Goal: Task Accomplishment & Management: Manage account settings

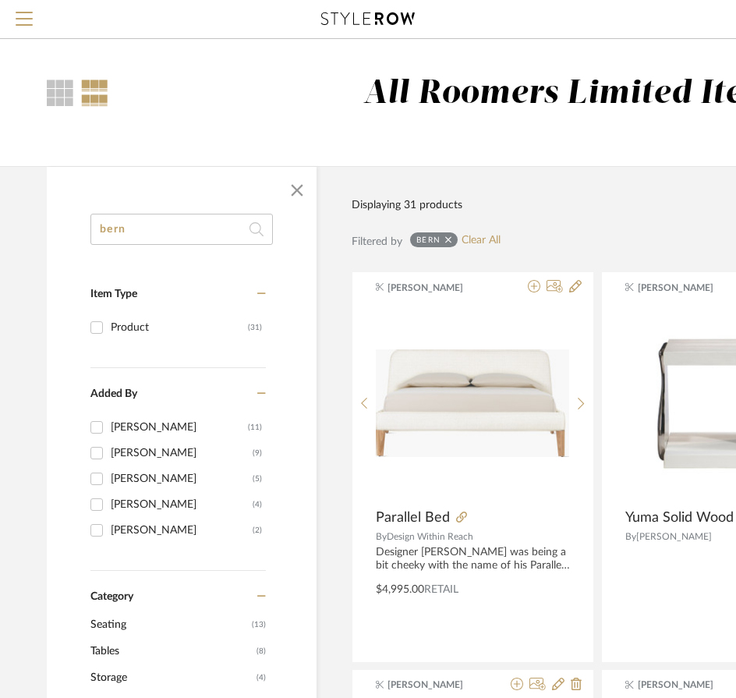
scroll to position [624, 0]
click at [296, 188] on span "button" at bounding box center [297, 190] width 37 height 37
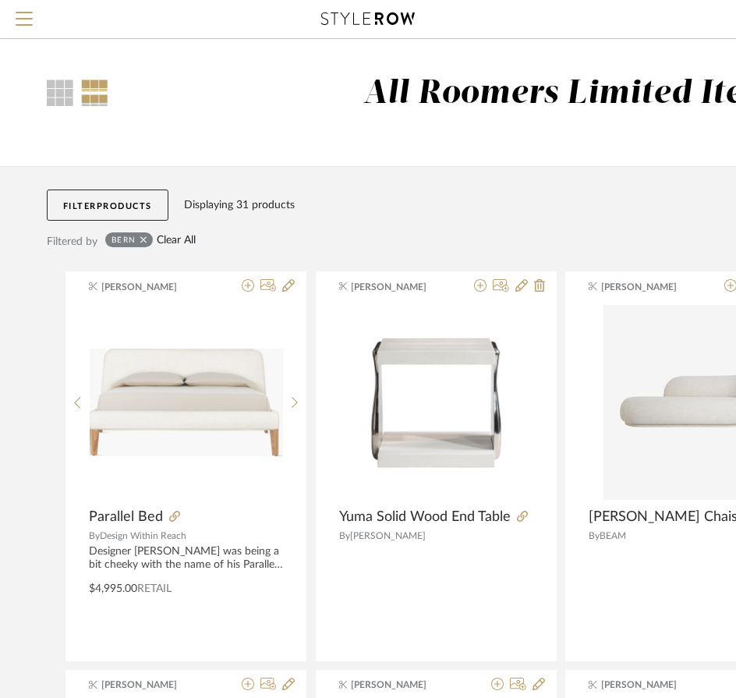
click at [186, 236] on link "Clear All" at bounding box center [176, 240] width 39 height 13
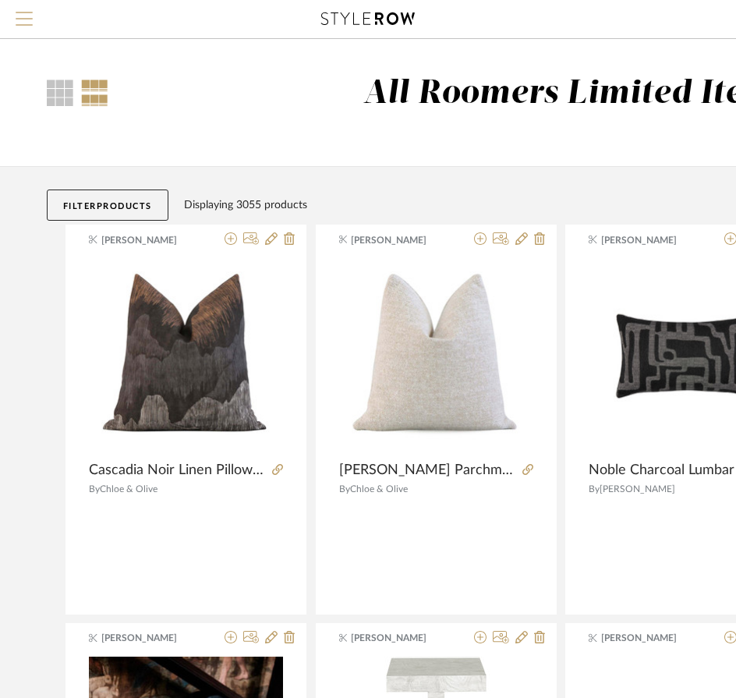
click at [27, 20] on span "Menu" at bounding box center [24, 23] width 17 height 23
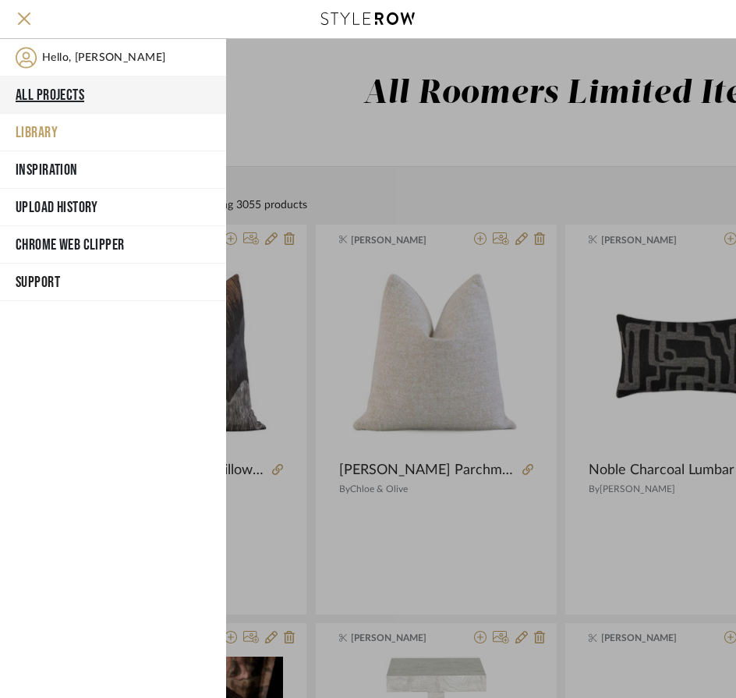
click at [57, 92] on button "All Projects" at bounding box center [113, 94] width 226 height 37
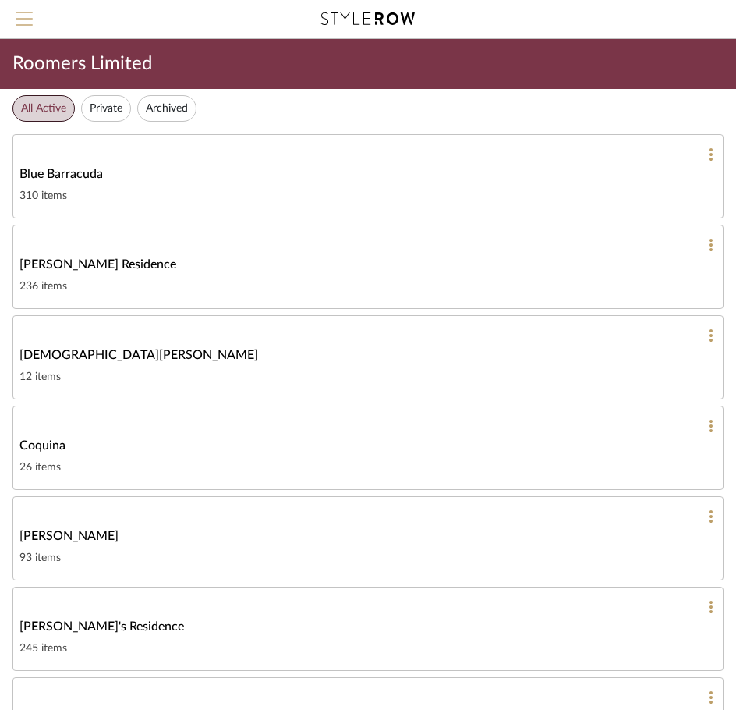
click at [30, 23] on span "Menu" at bounding box center [24, 23] width 17 height 23
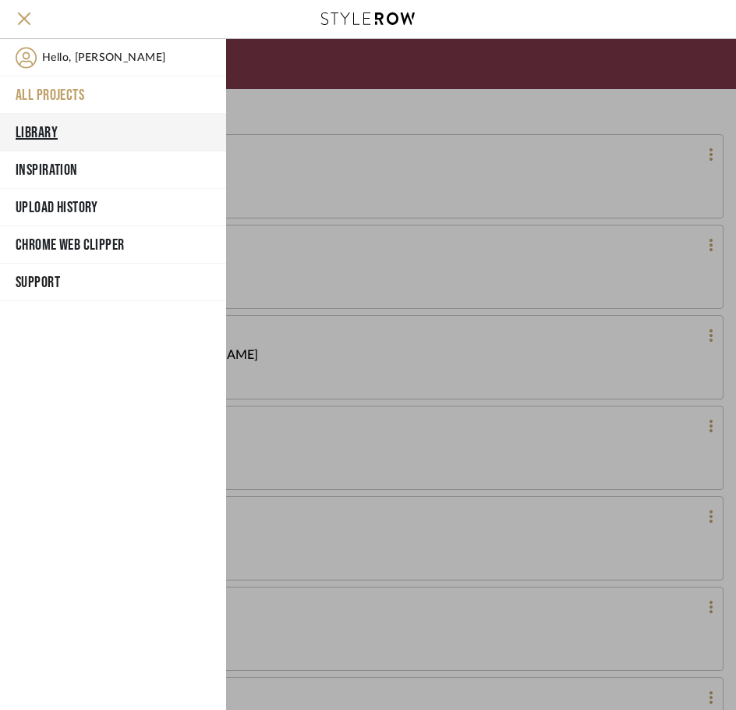
click at [48, 128] on button "Library" at bounding box center [113, 132] width 226 height 37
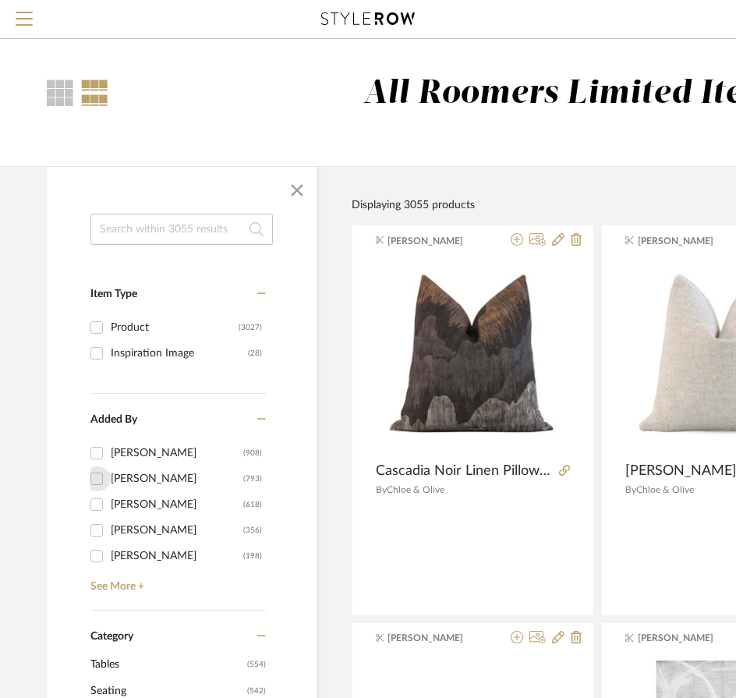
click at [109, 482] on div at bounding box center [97, 479] width 25 height 25
checkbox input "true"
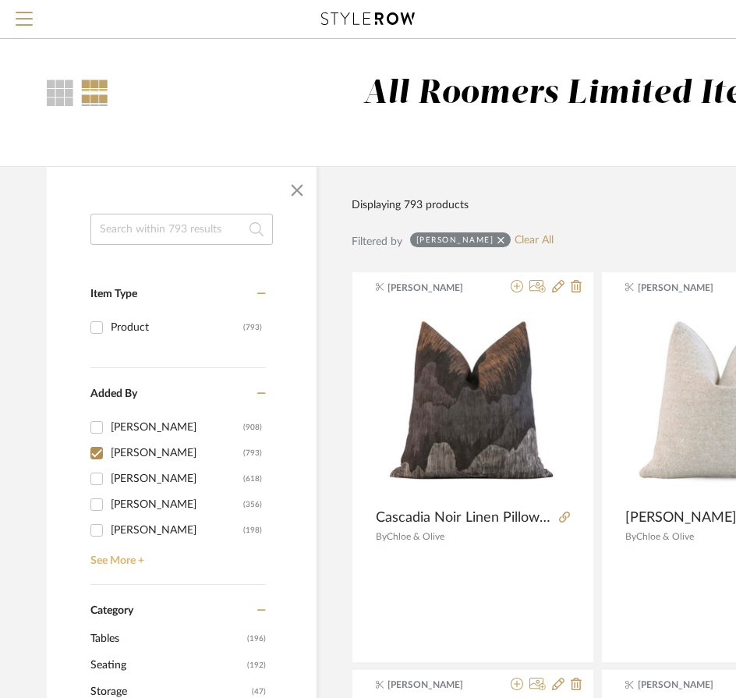
click at [95, 551] on link "See More +" at bounding box center [176, 555] width 179 height 25
click at [299, 184] on span "button" at bounding box center [297, 190] width 37 height 37
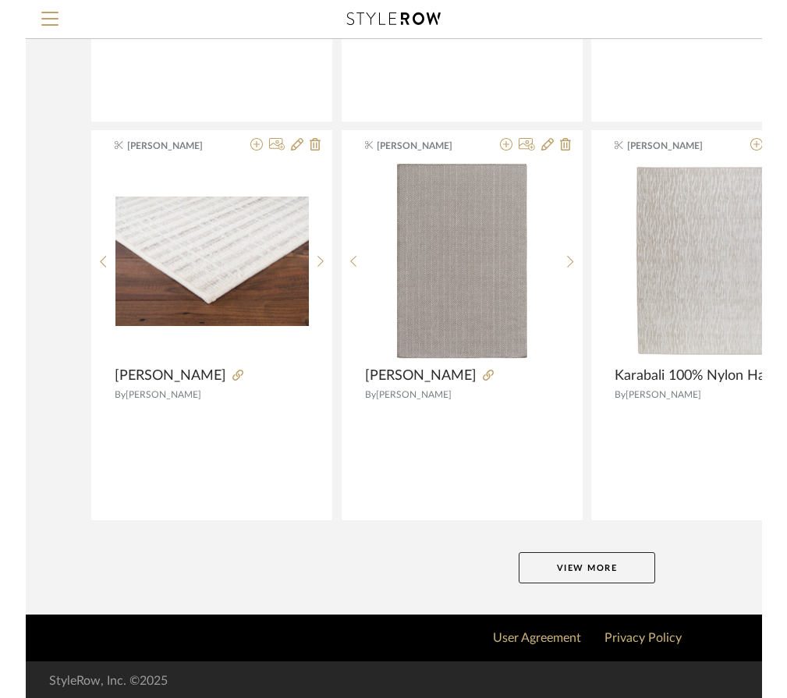
scroll to position [3335, 0]
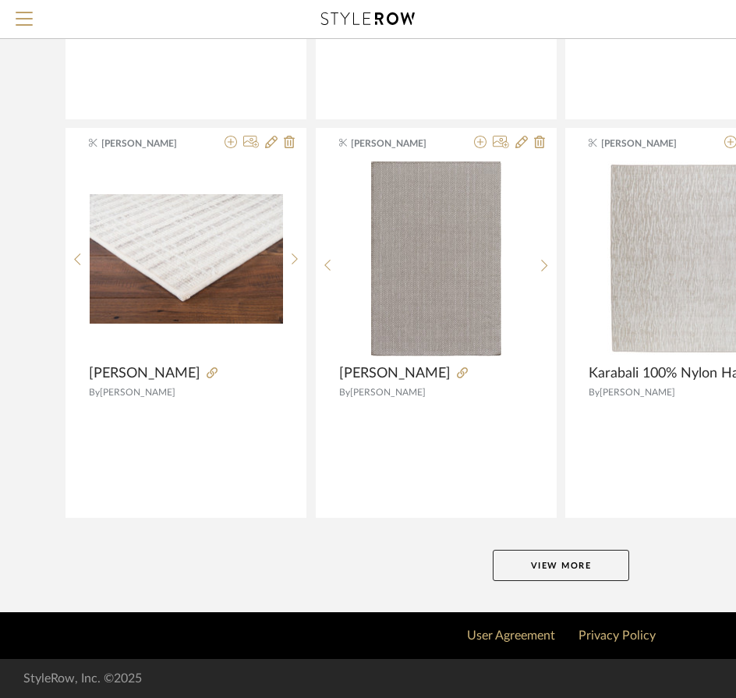
click at [559, 554] on button "View More" at bounding box center [561, 565] width 137 height 31
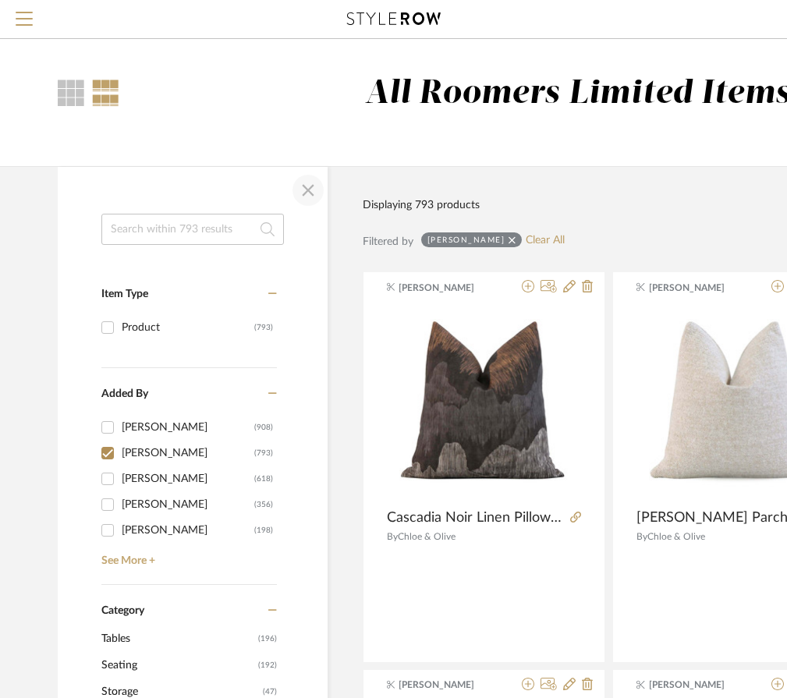
click at [307, 188] on span "button" at bounding box center [307, 190] width 37 height 37
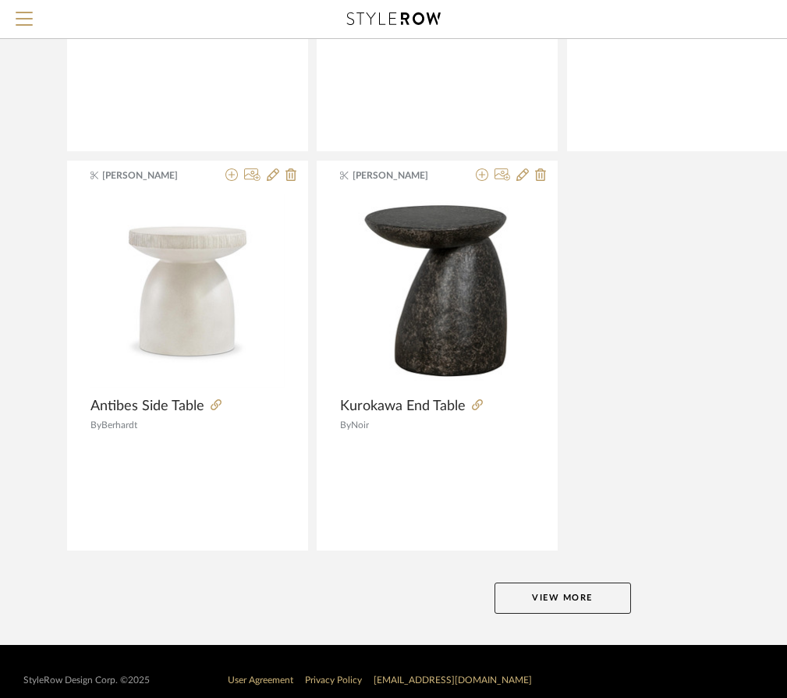
scroll to position [2922, 0]
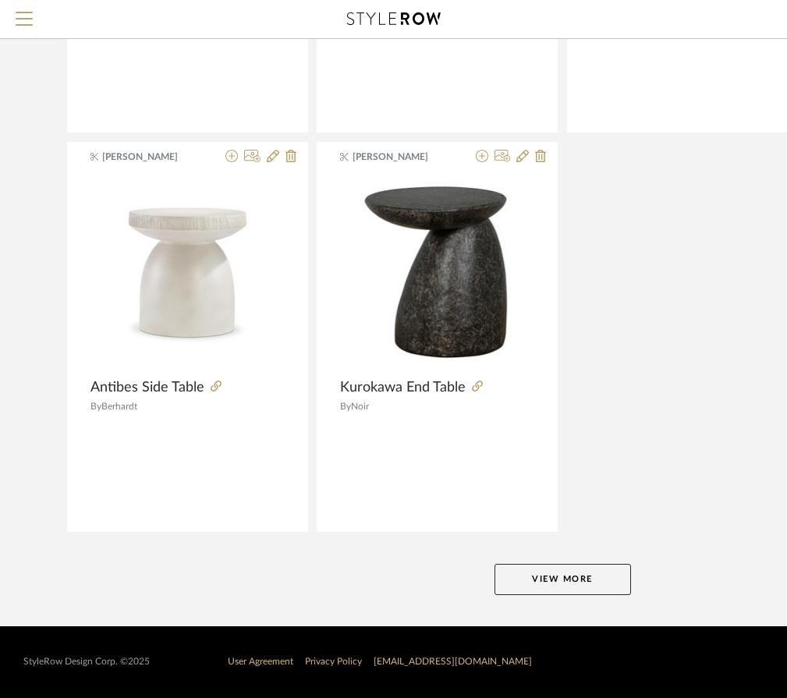
click at [537, 585] on button "View More" at bounding box center [563, 579] width 137 height 31
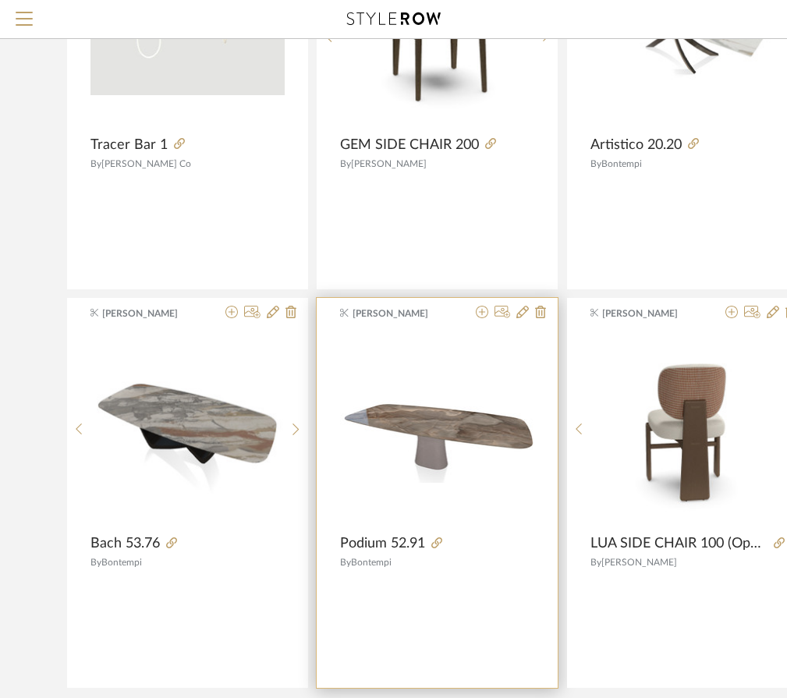
scroll to position [5653, 0]
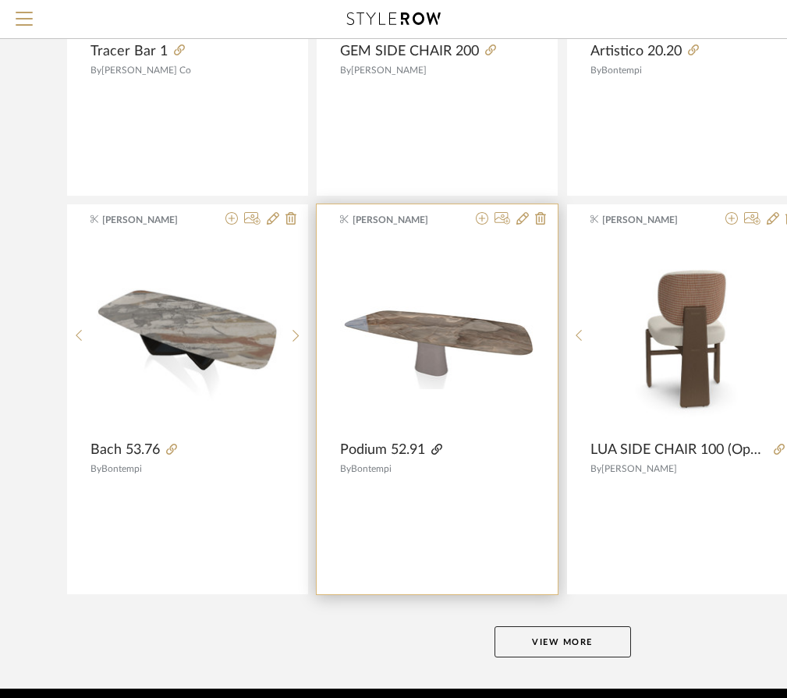
click at [442, 445] on icon at bounding box center [436, 449] width 11 height 11
click at [480, 217] on icon at bounding box center [482, 218] width 12 height 12
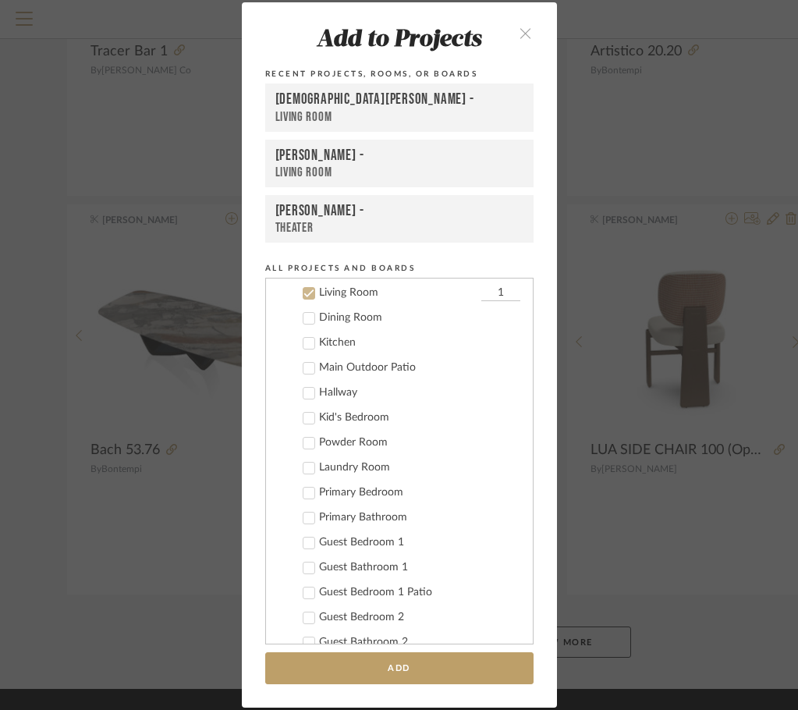
scroll to position [163, 0]
click at [308, 292] on icon at bounding box center [308, 292] width 11 height 11
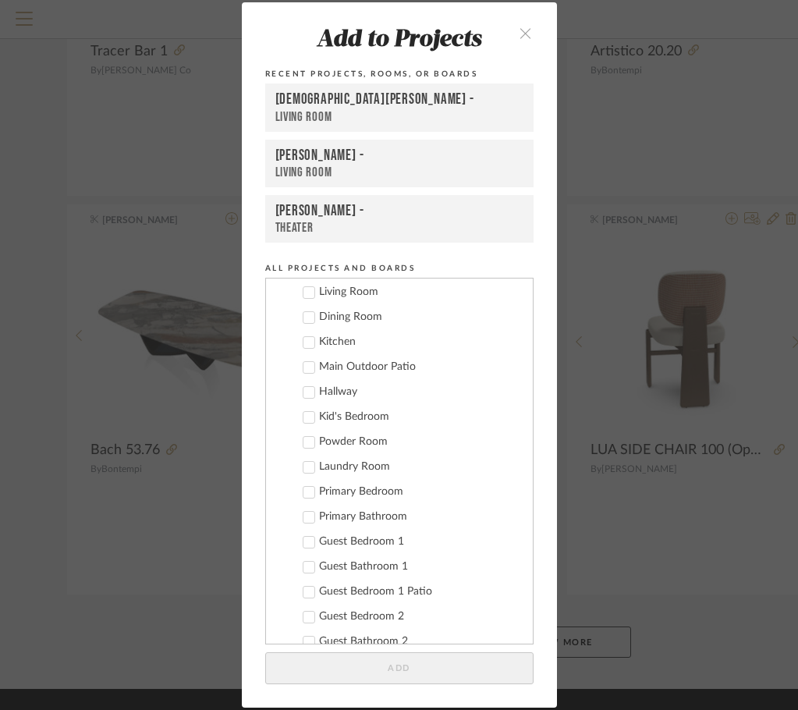
click at [303, 314] on icon at bounding box center [308, 317] width 11 height 11
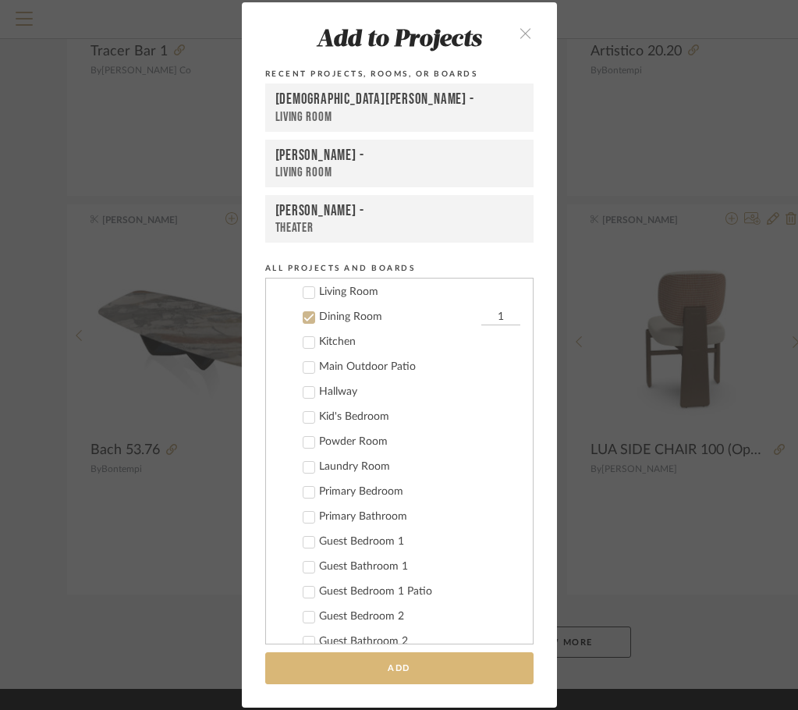
click at [440, 653] on button "Add" at bounding box center [399, 668] width 268 height 32
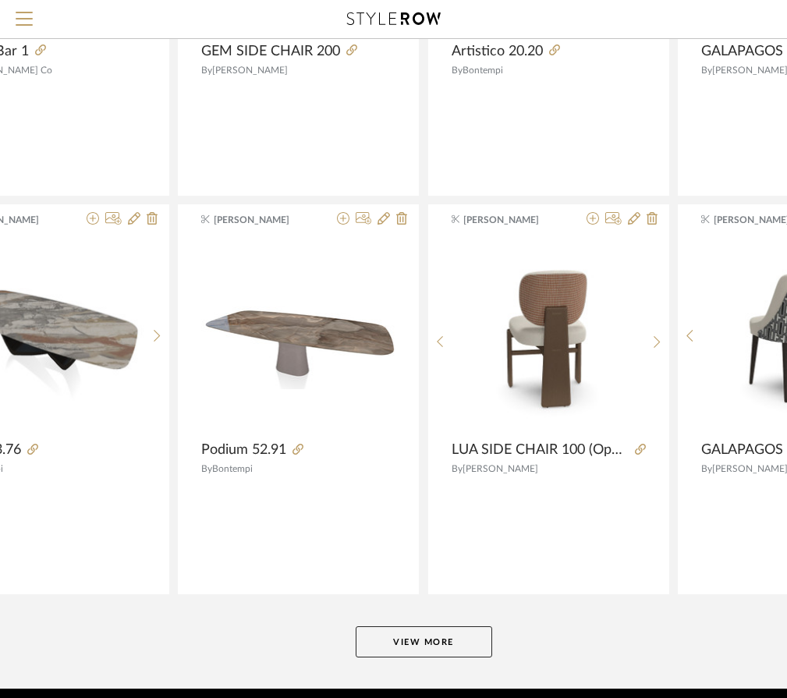
scroll to position [5653, 144]
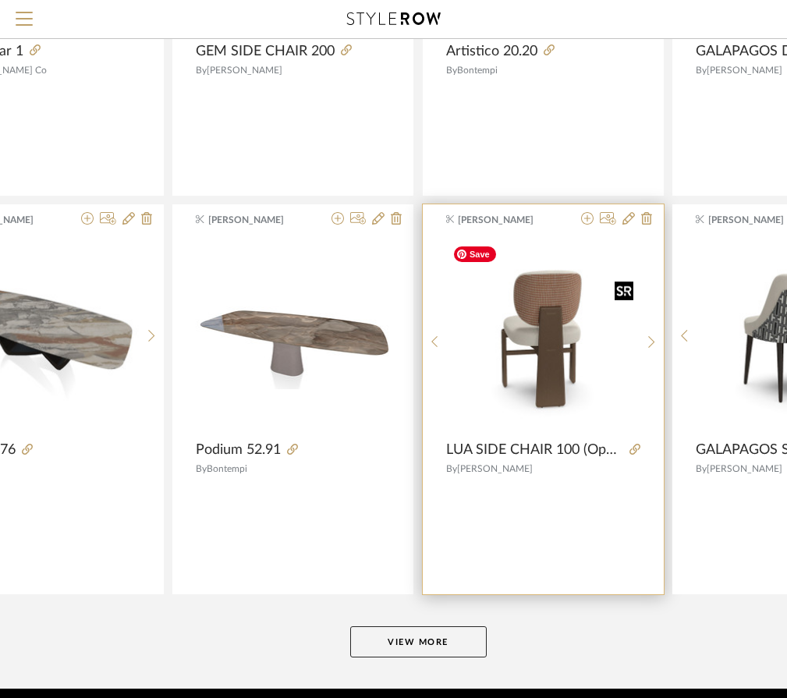
click at [571, 303] on img "0" at bounding box center [542, 335] width 193 height 193
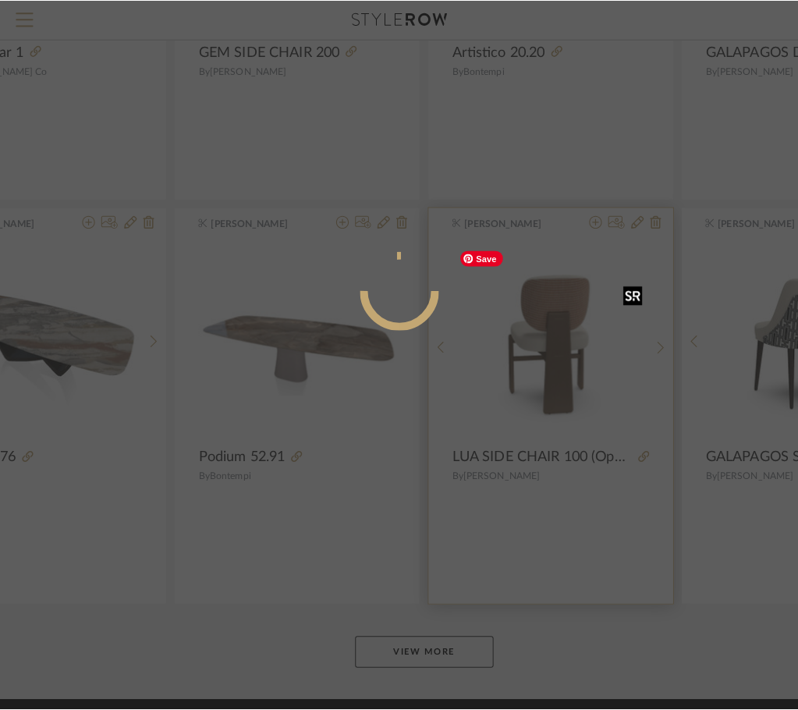
scroll to position [0, 0]
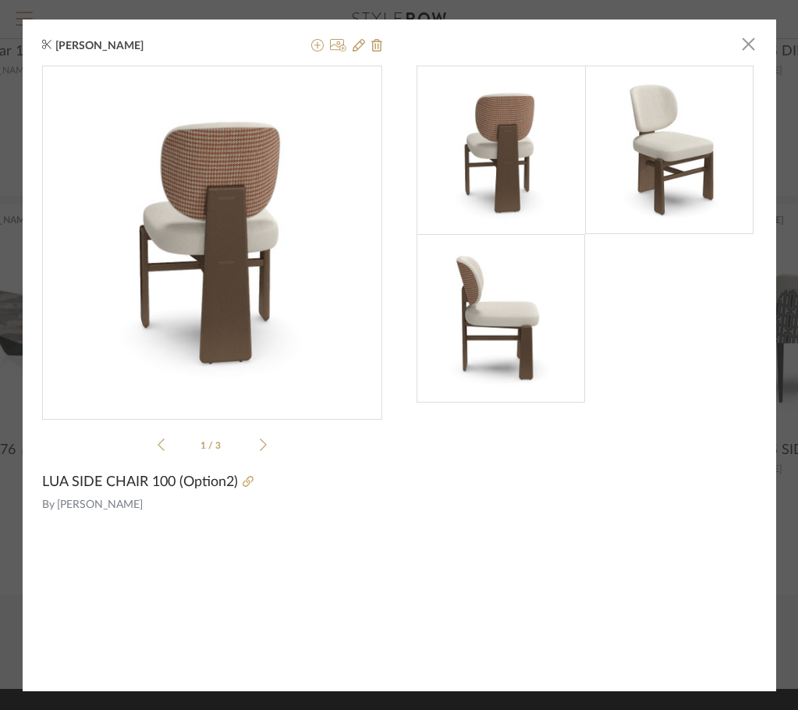
click at [271, 39] on div "[PERSON_NAME]" at bounding box center [174, 46] width 247 height 14
click at [356, 40] on icon at bounding box center [359, 45] width 12 height 12
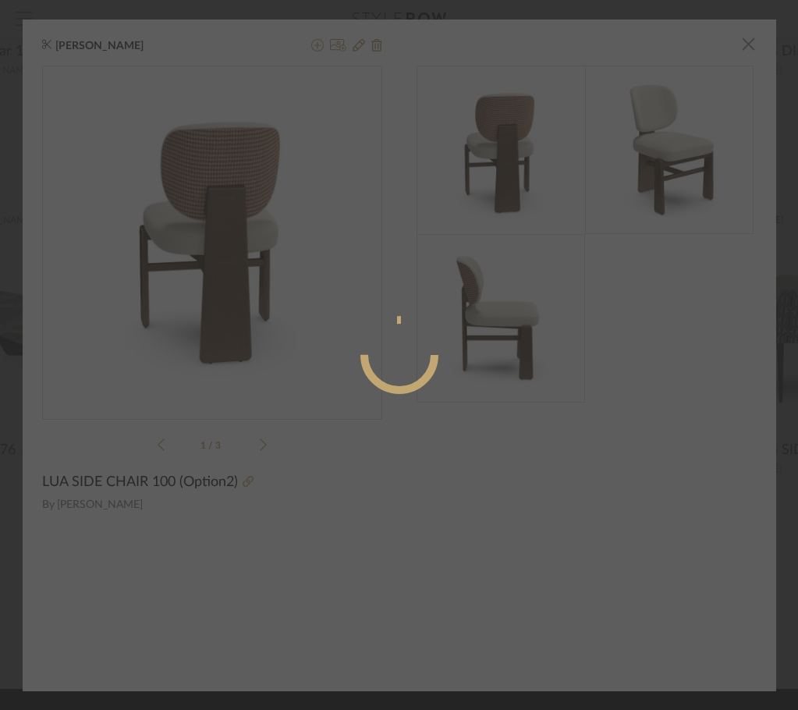
radio input "true"
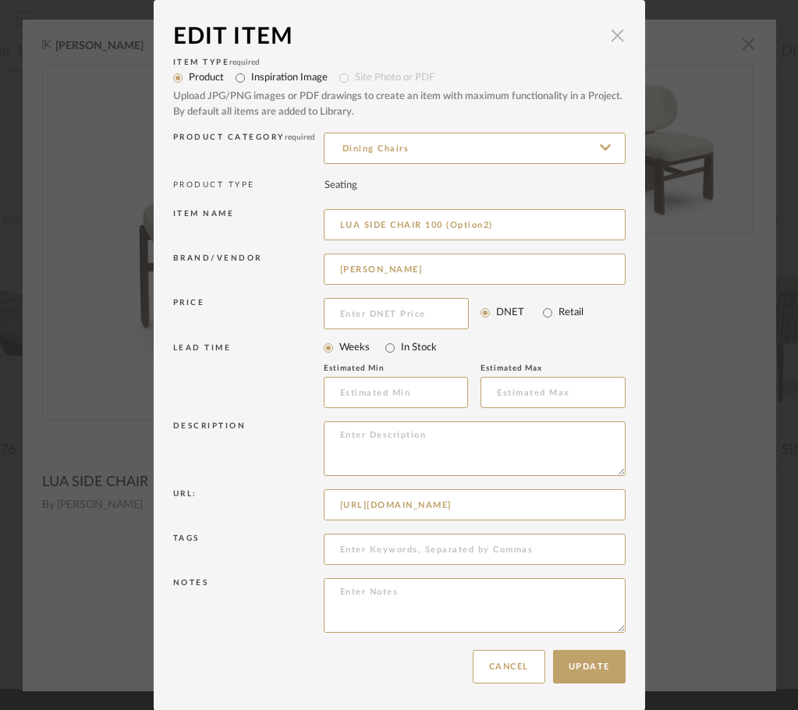
click at [610, 37] on span "button" at bounding box center [617, 35] width 31 height 31
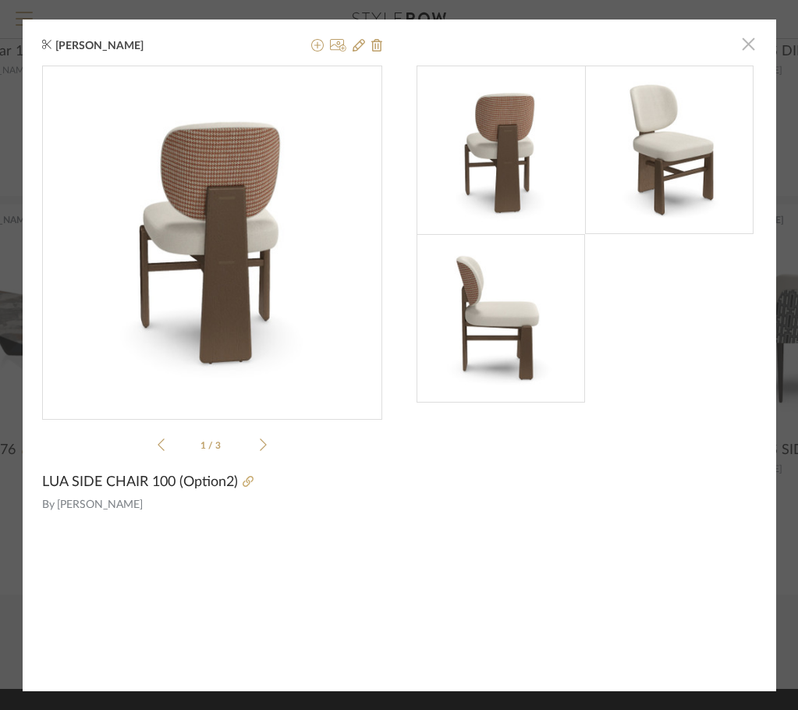
click at [743, 44] on span "button" at bounding box center [748, 44] width 31 height 31
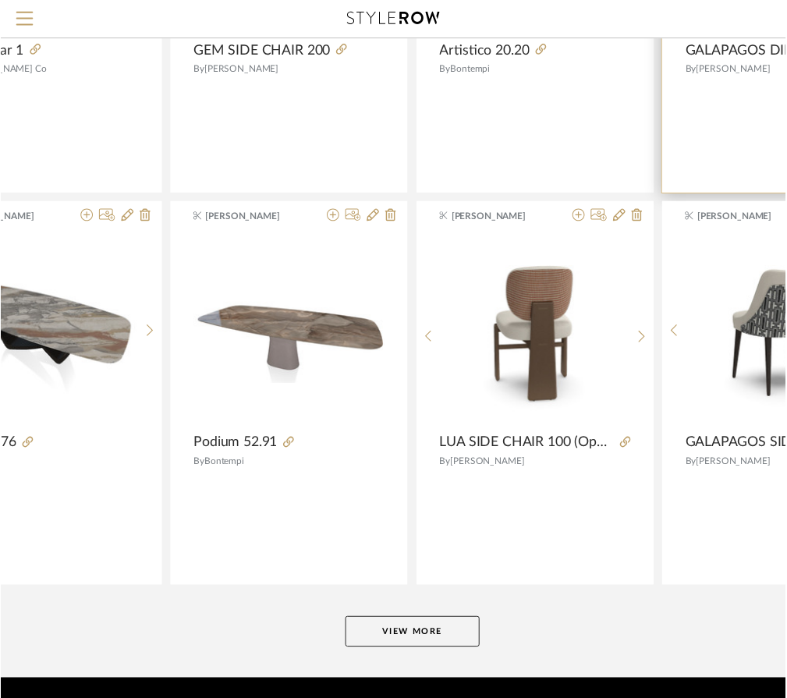
scroll to position [5653, 144]
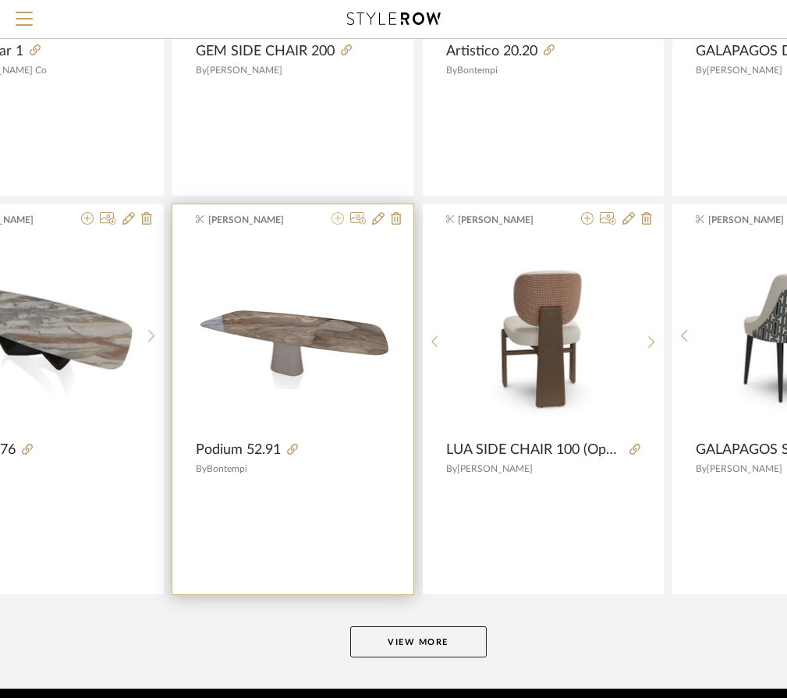
click at [337, 219] on icon at bounding box center [338, 218] width 12 height 12
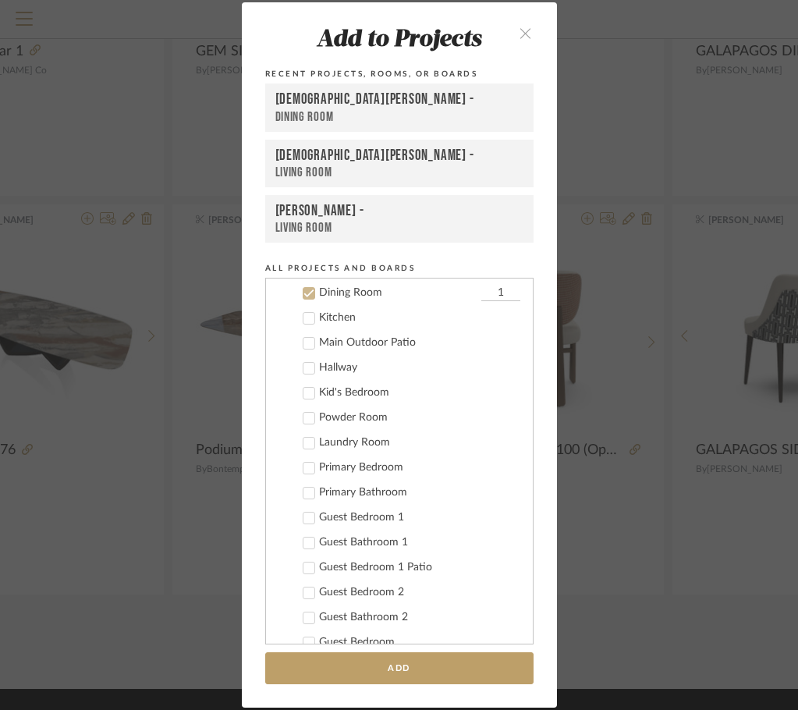
scroll to position [188, 0]
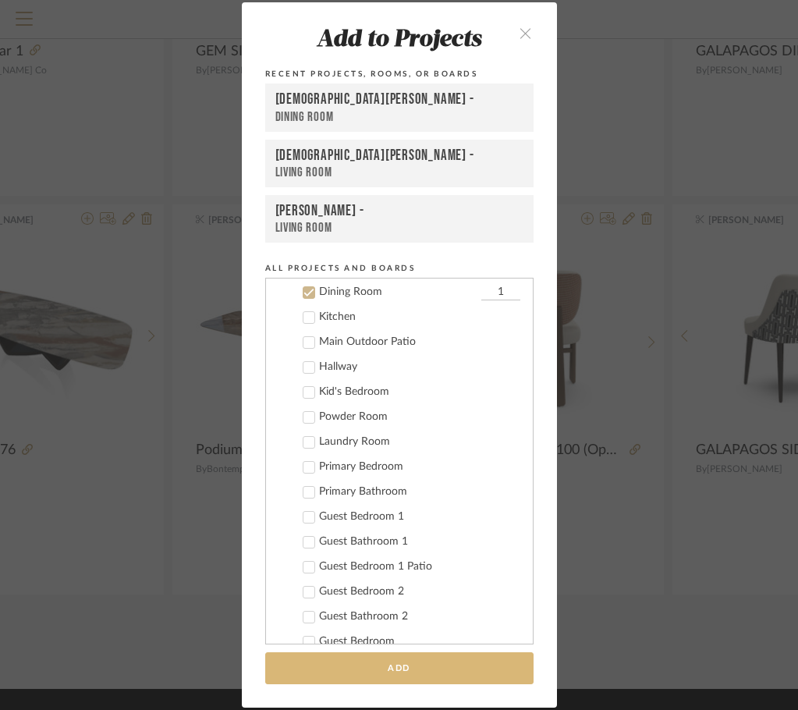
click at [438, 667] on button "Add" at bounding box center [399, 668] width 268 height 32
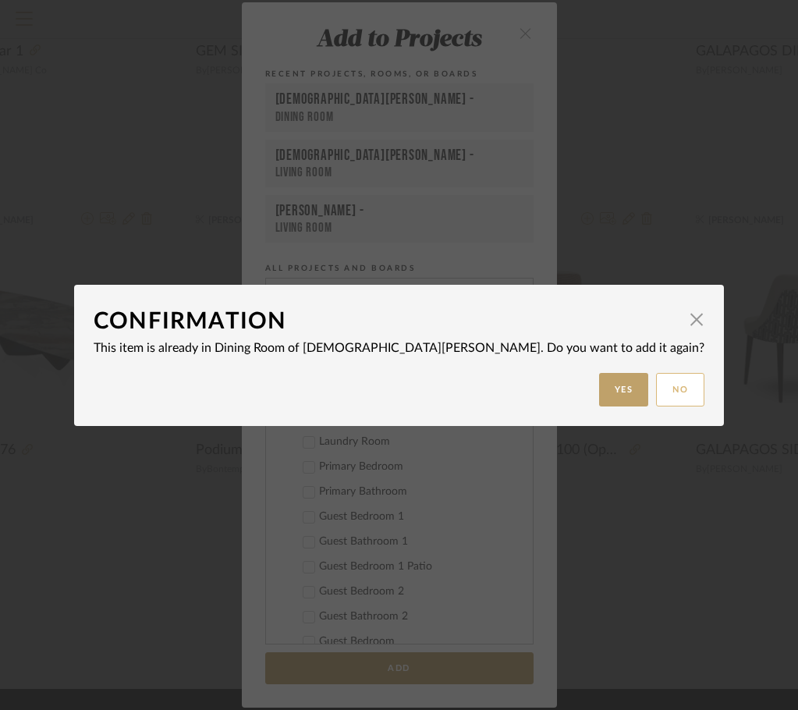
click at [656, 395] on button "No" at bounding box center [680, 390] width 48 height 34
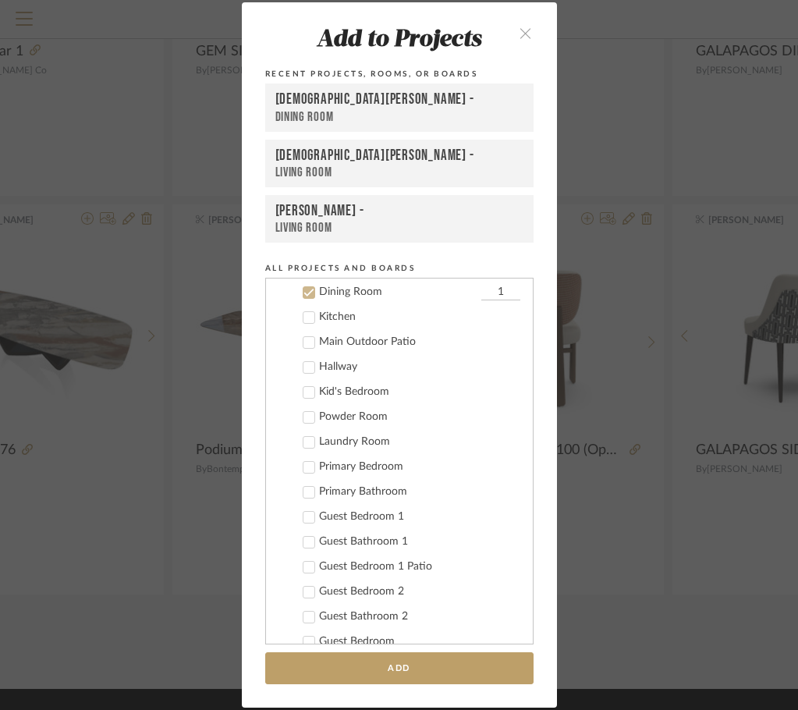
click at [587, 290] on div "Add to Projects Recent Projects, Rooms, or Boards Christian Lunny - Dining Room…" at bounding box center [399, 355] width 798 height 710
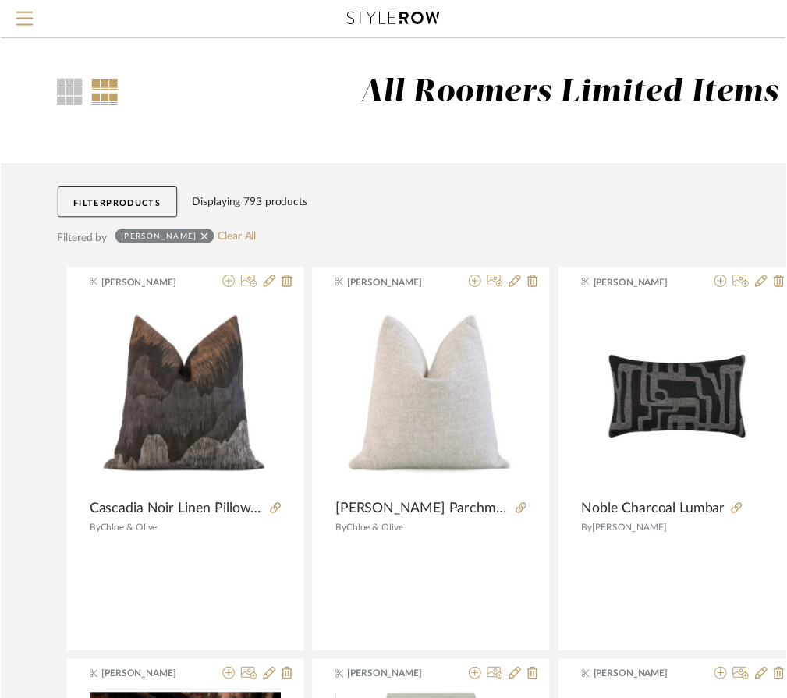
scroll to position [5653, 144]
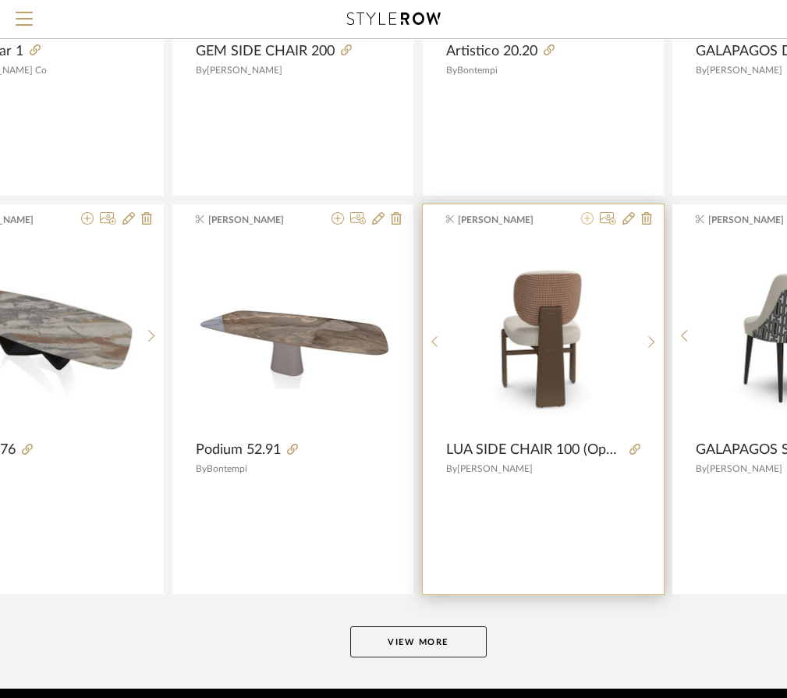
click at [586, 221] on icon at bounding box center [587, 218] width 12 height 12
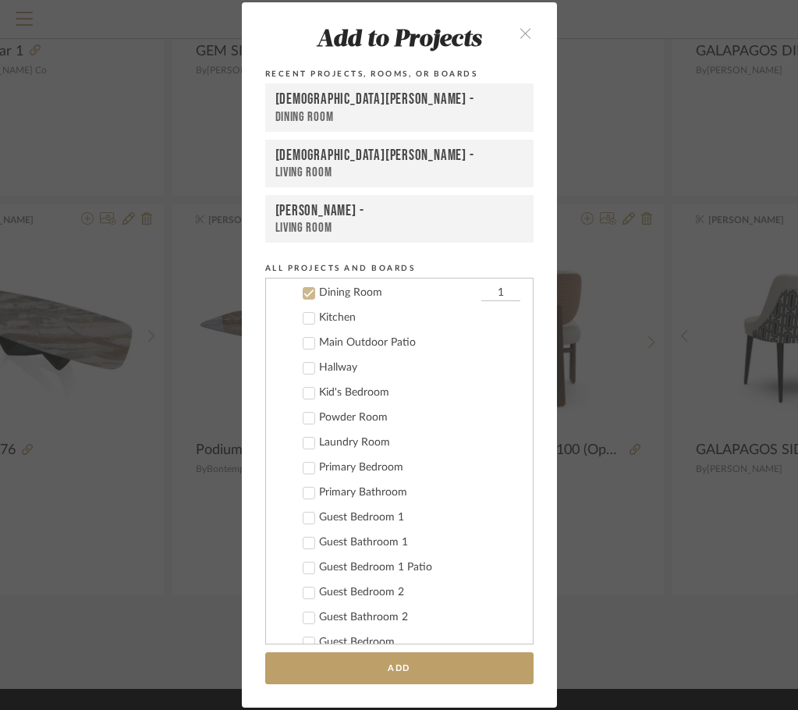
scroll to position [188, 0]
click at [489, 289] on input "1" at bounding box center [500, 293] width 39 height 16
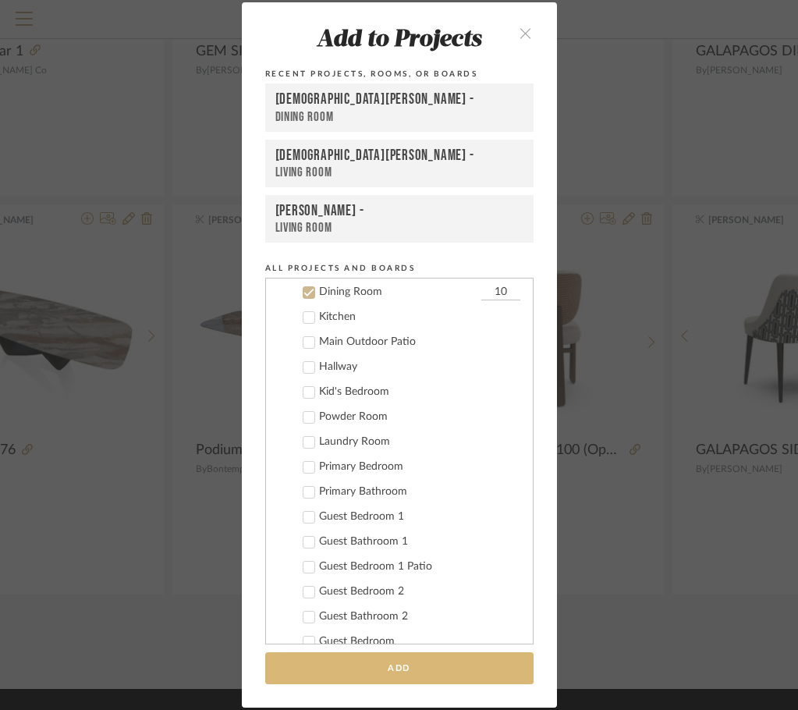
type input "10"
click at [374, 679] on button "Add" at bounding box center [399, 668] width 268 height 32
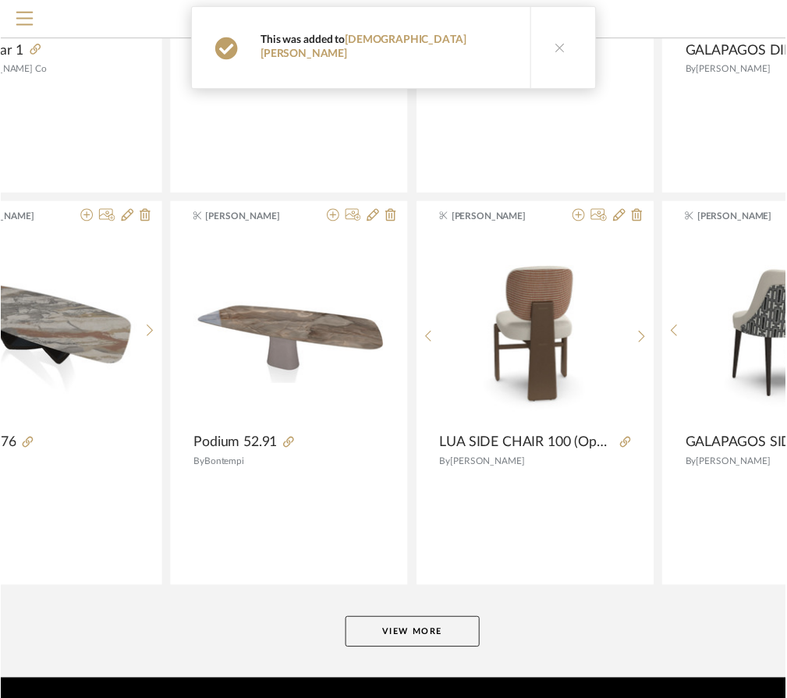
scroll to position [5653, 144]
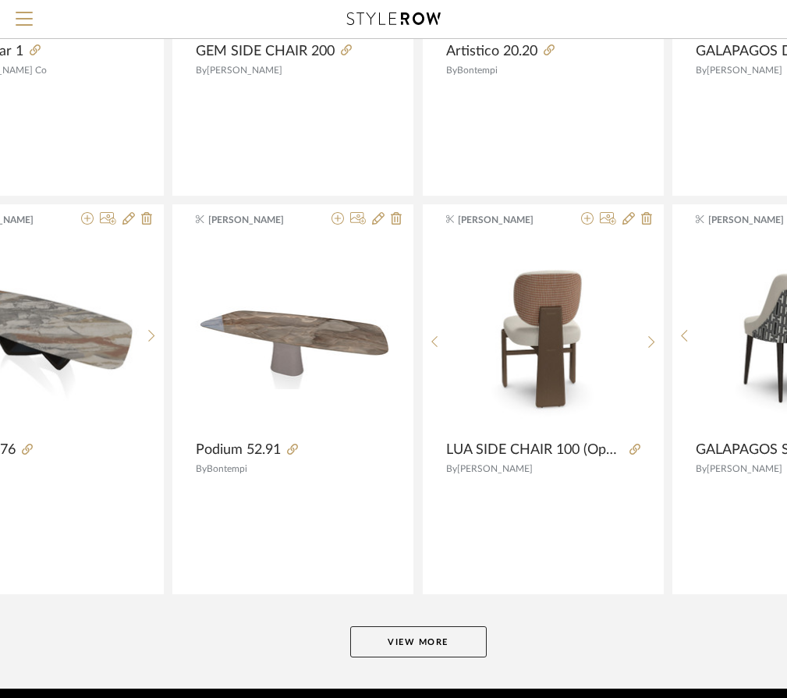
click at [450, 654] on button "View More" at bounding box center [418, 641] width 137 height 31
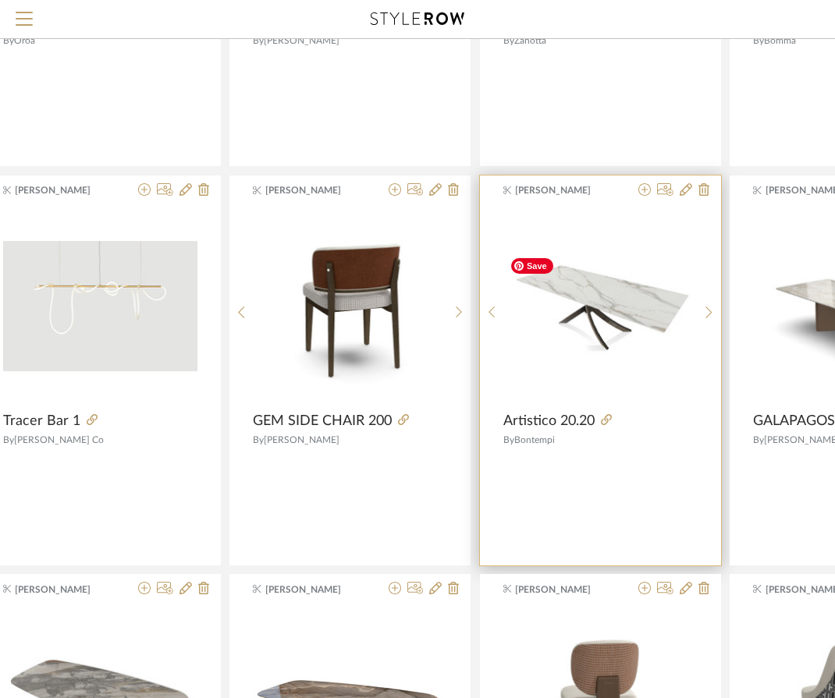
scroll to position [5263, 87]
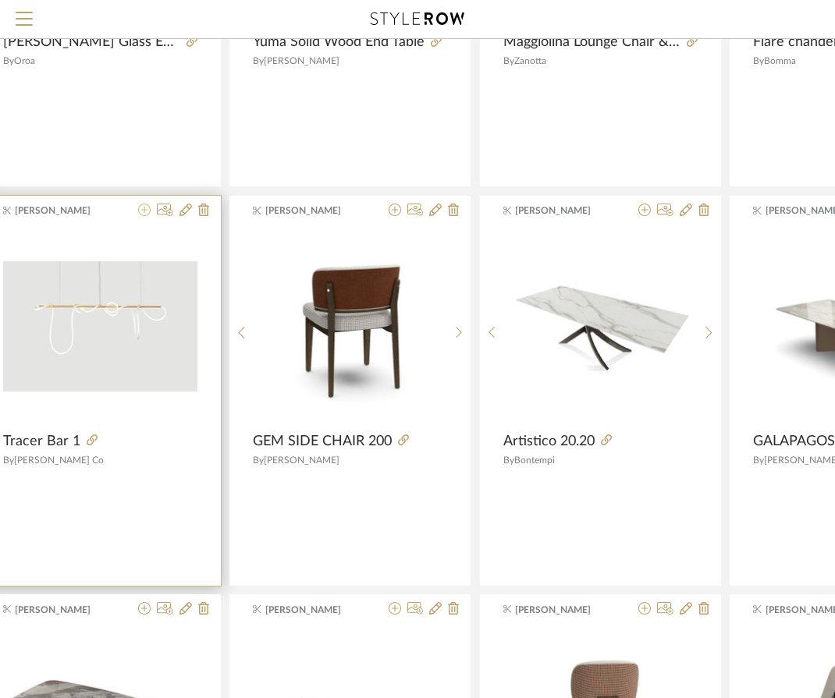
click at [141, 211] on icon at bounding box center [144, 210] width 12 height 12
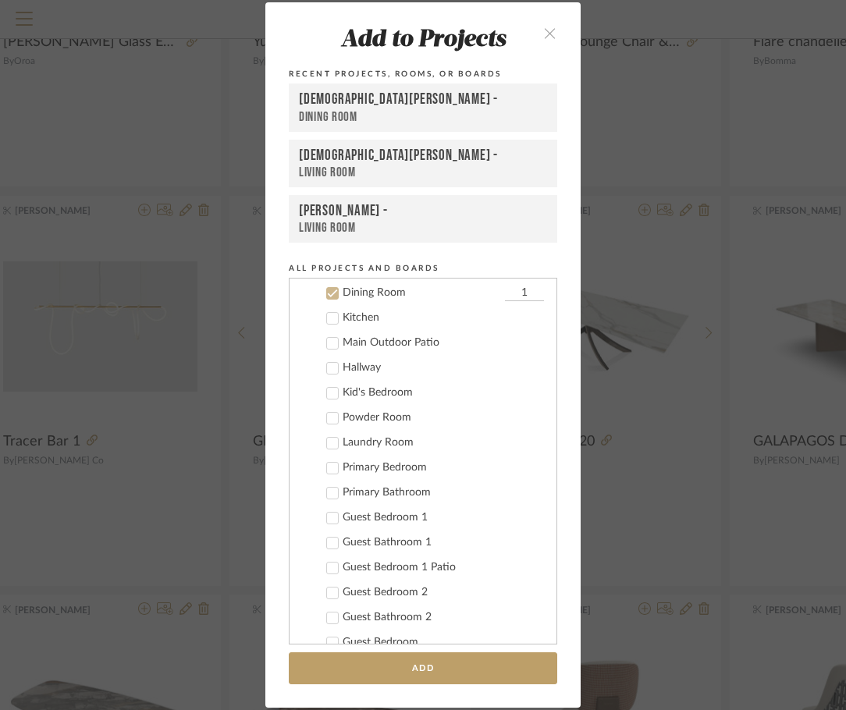
scroll to position [188, 0]
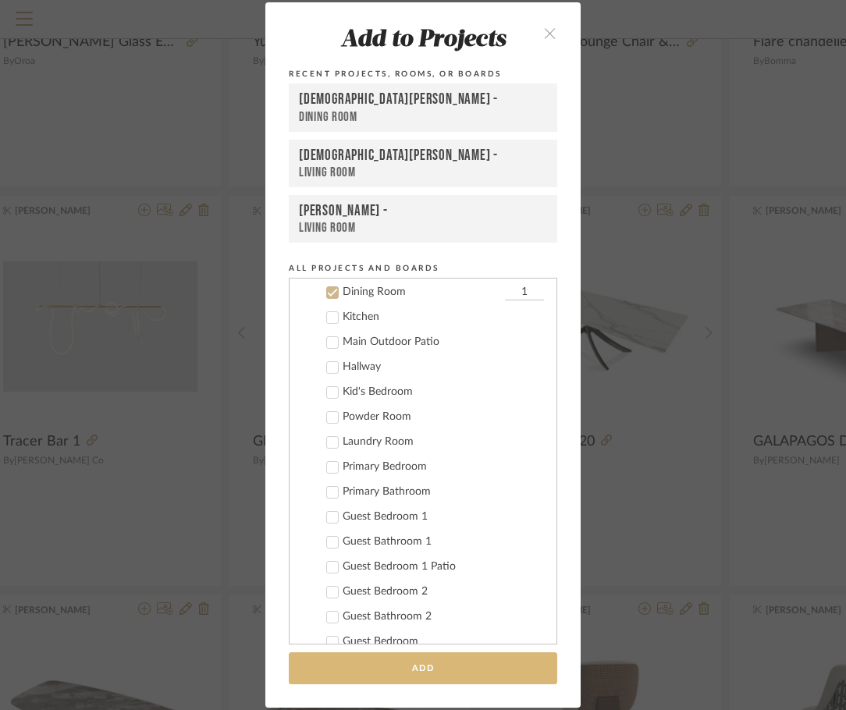
click at [435, 672] on button "Add" at bounding box center [423, 668] width 268 height 32
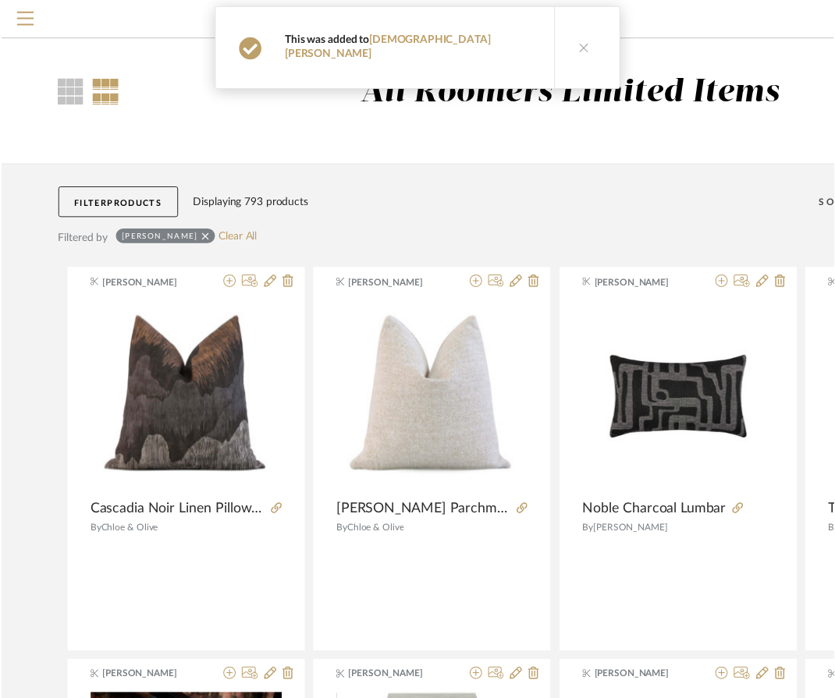
scroll to position [5263, 87]
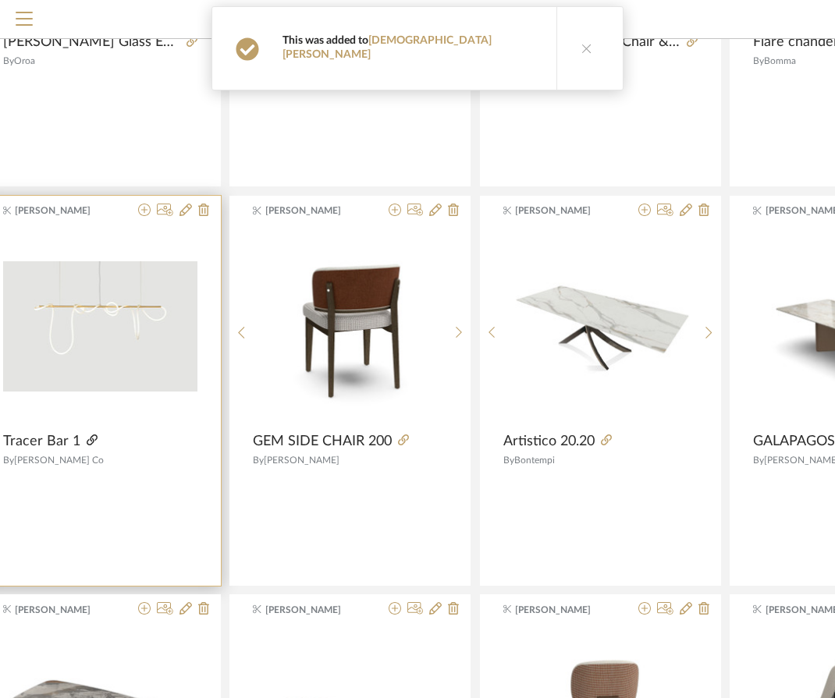
click at [87, 435] on icon at bounding box center [92, 440] width 11 height 11
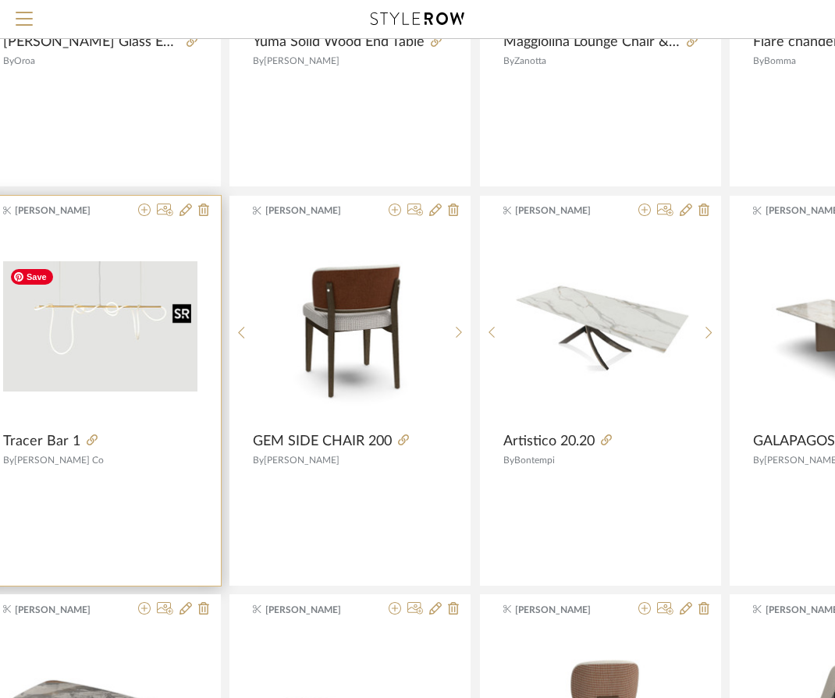
click at [126, 335] on img "0" at bounding box center [100, 326] width 194 height 130
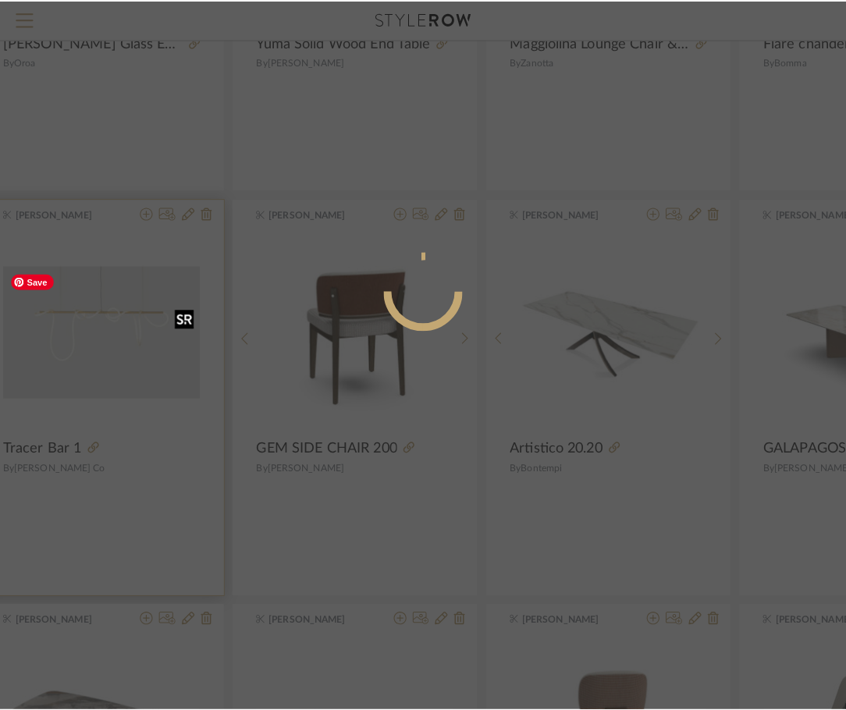
scroll to position [0, 0]
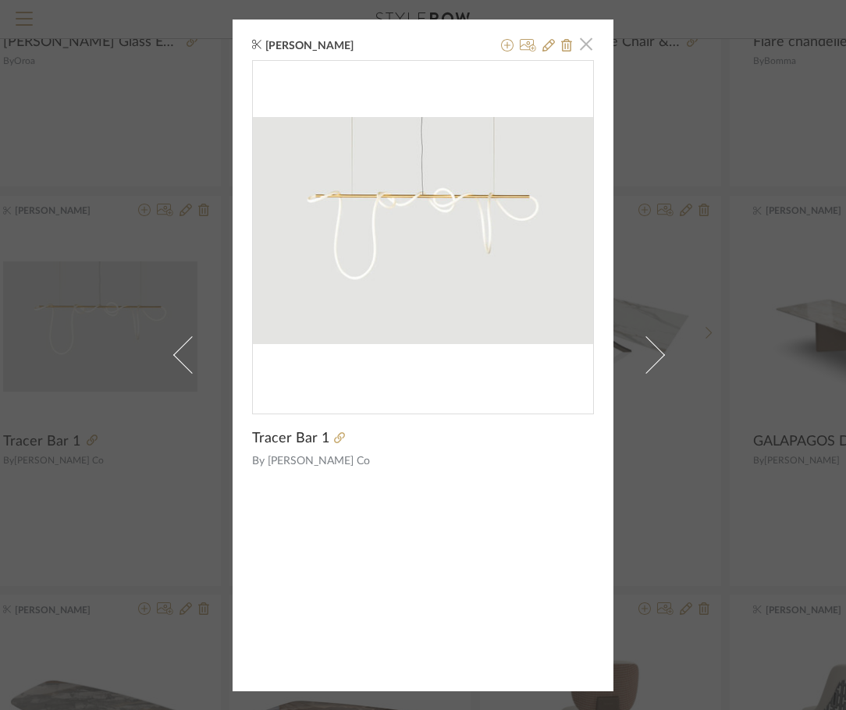
click at [580, 43] on span "button" at bounding box center [585, 44] width 31 height 31
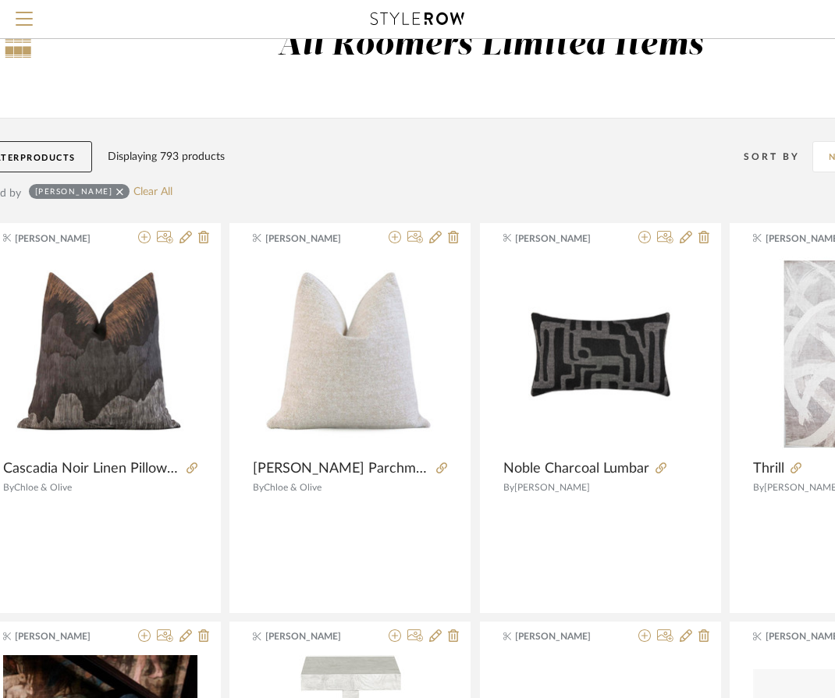
scroll to position [0, 87]
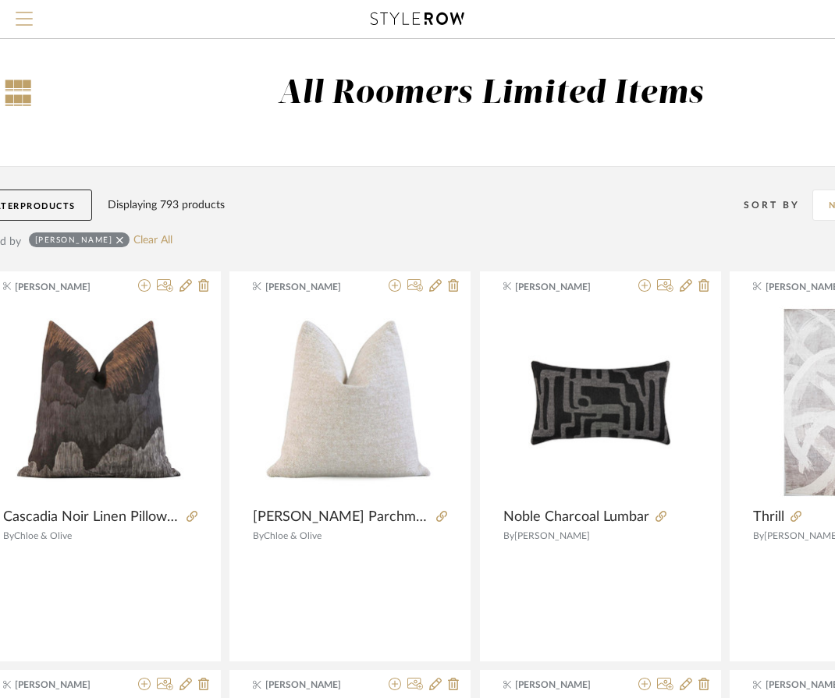
click at [27, 30] on span "Menu" at bounding box center [24, 23] width 17 height 23
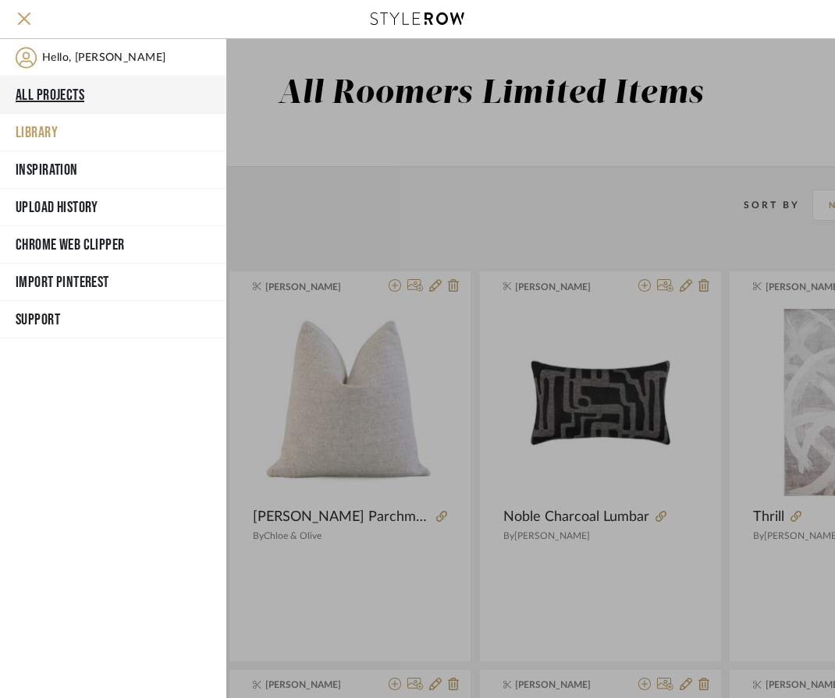
click at [54, 101] on button "All Projects" at bounding box center [113, 94] width 226 height 37
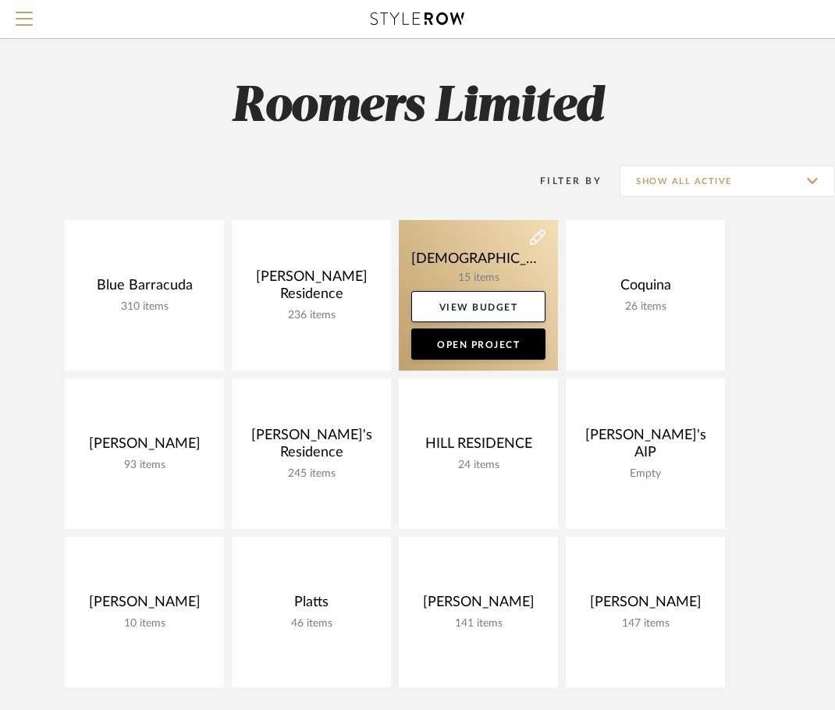
click at [483, 264] on link at bounding box center [478, 295] width 159 height 151
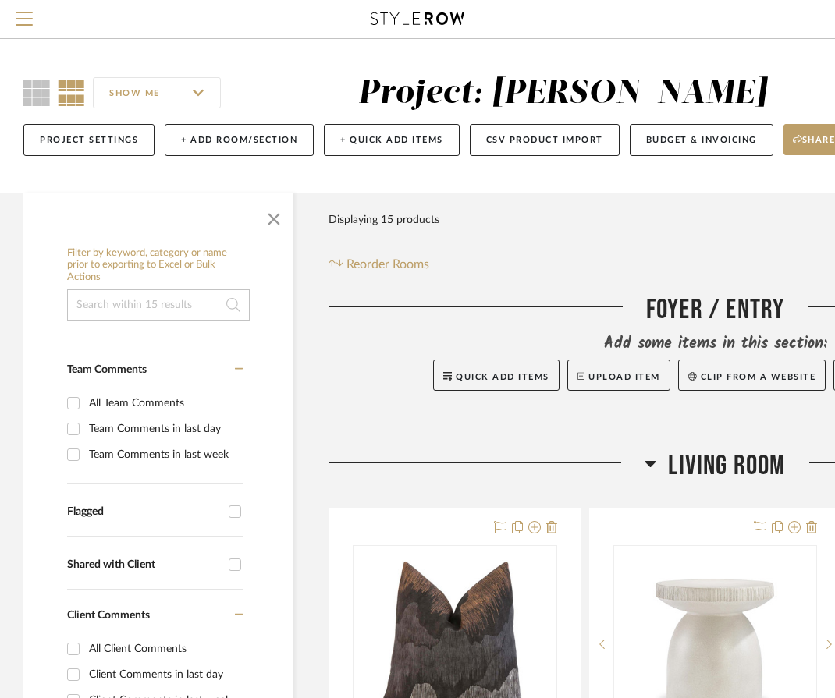
click at [270, 213] on span "button" at bounding box center [273, 215] width 37 height 37
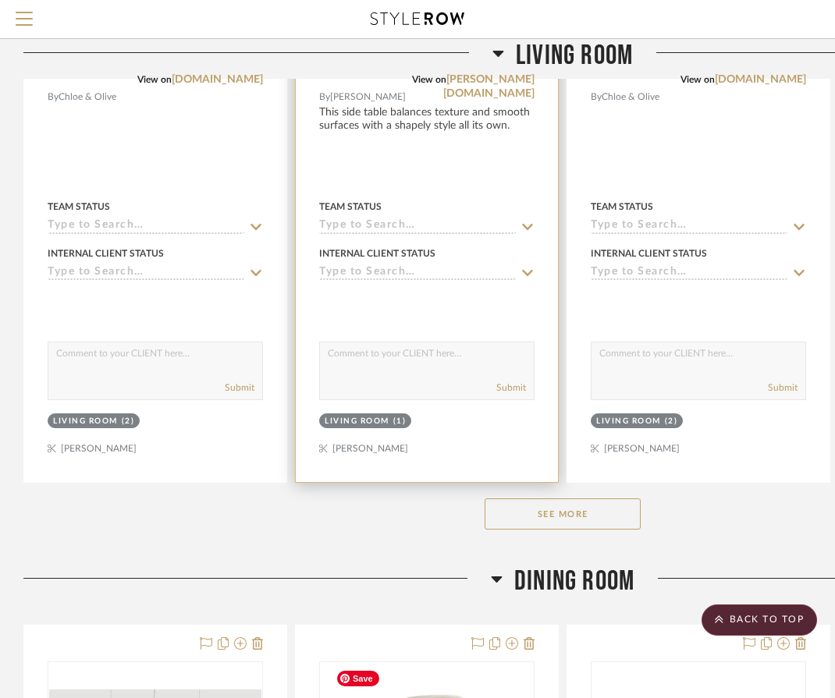
scroll to position [702, 0]
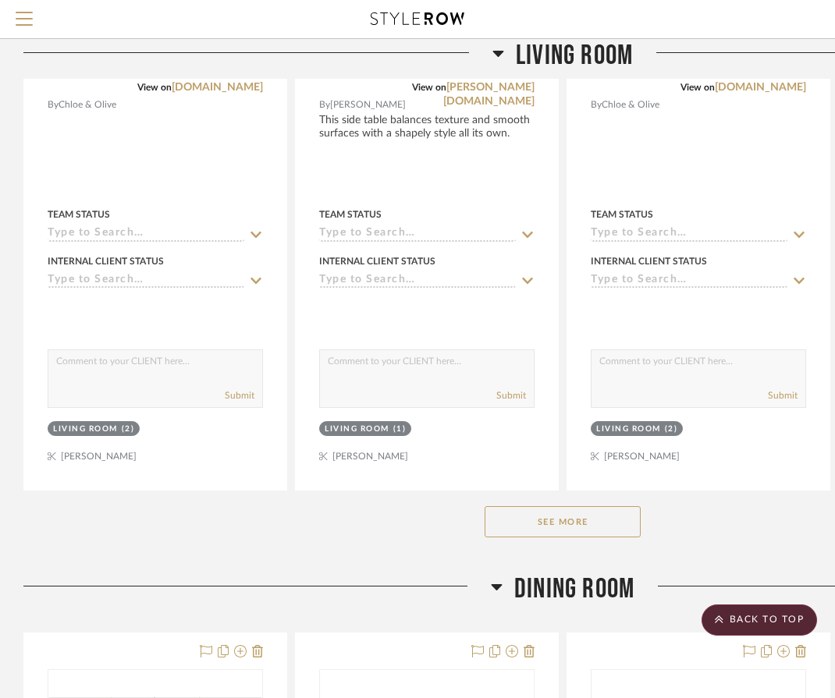
click at [525, 534] on button "See More" at bounding box center [562, 521] width 156 height 31
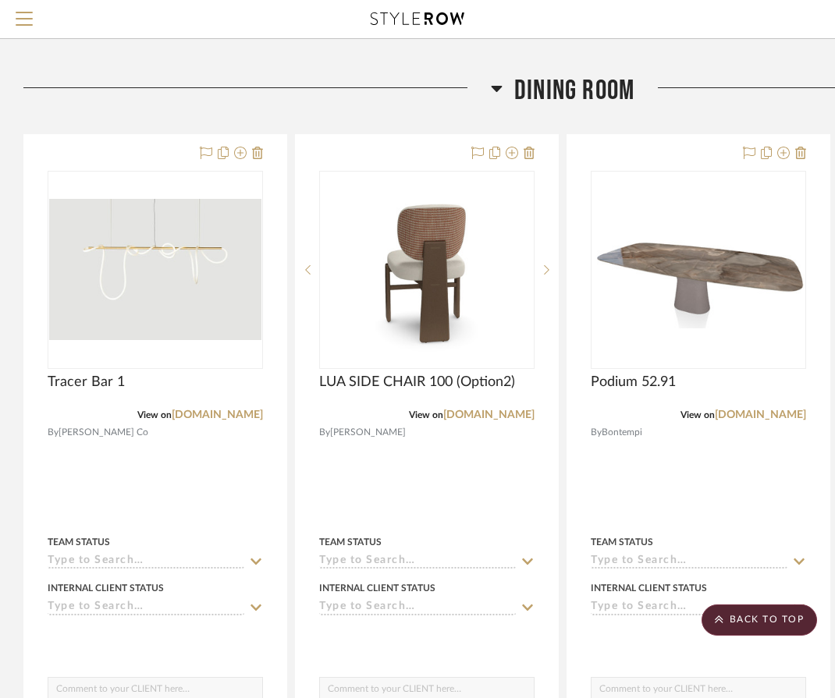
scroll to position [2574, 0]
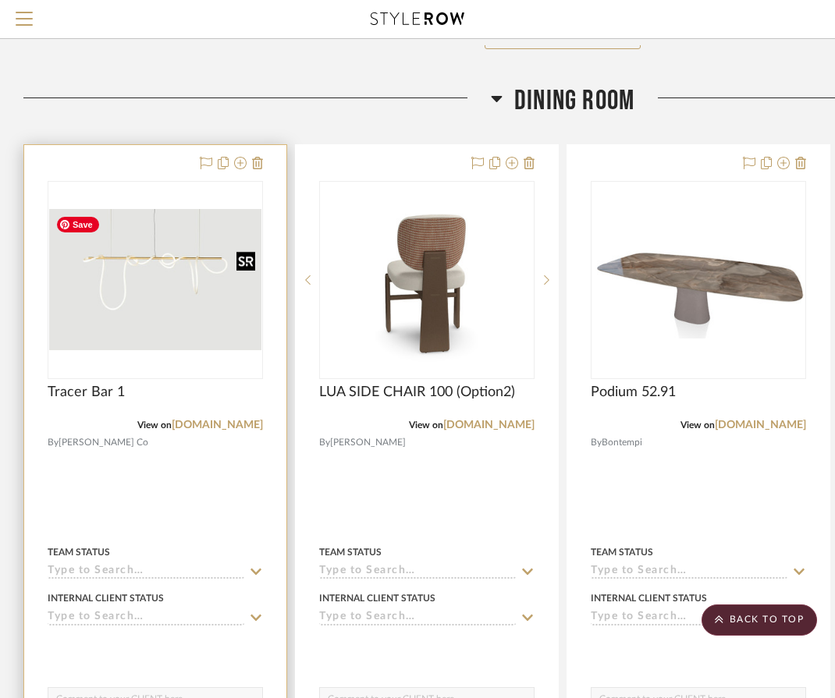
click at [0, 0] on img at bounding box center [0, 0] width 0 height 0
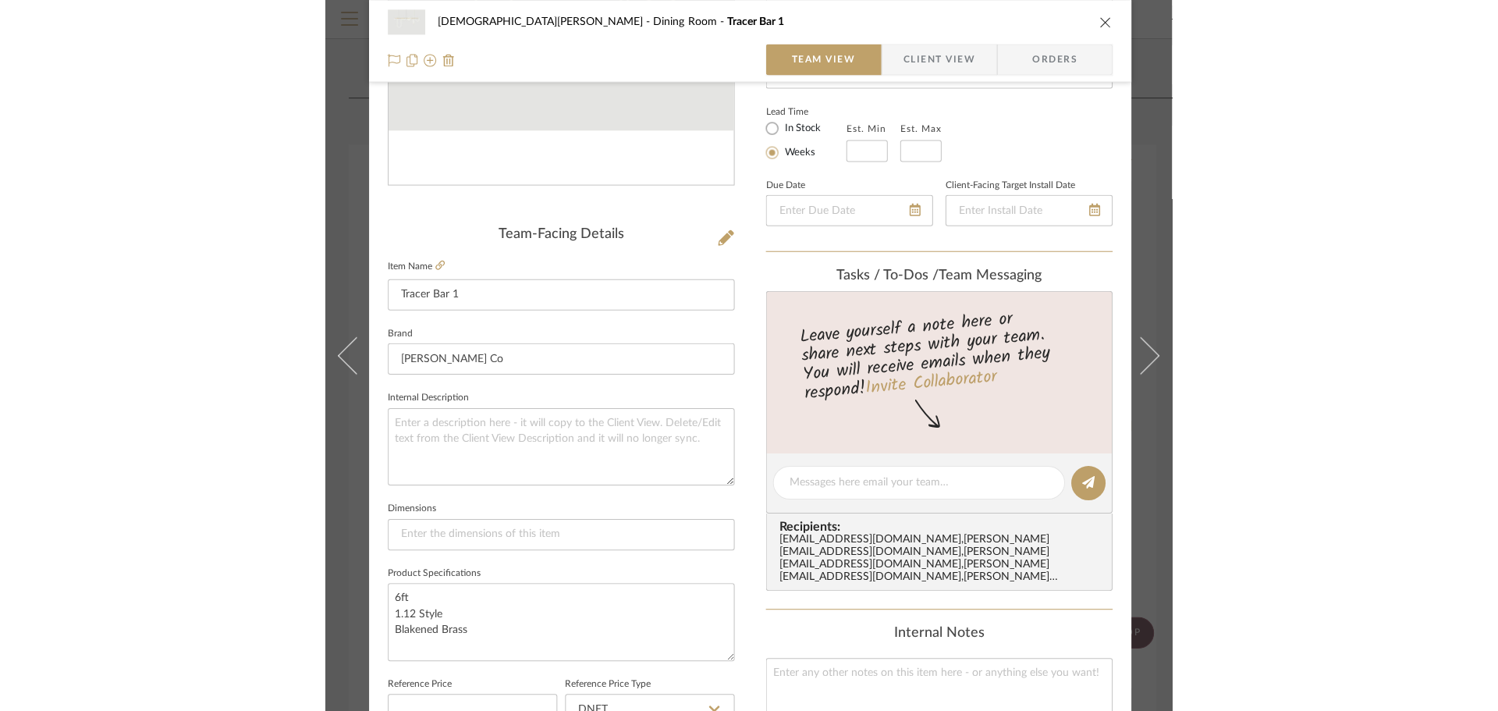
scroll to position [234, 0]
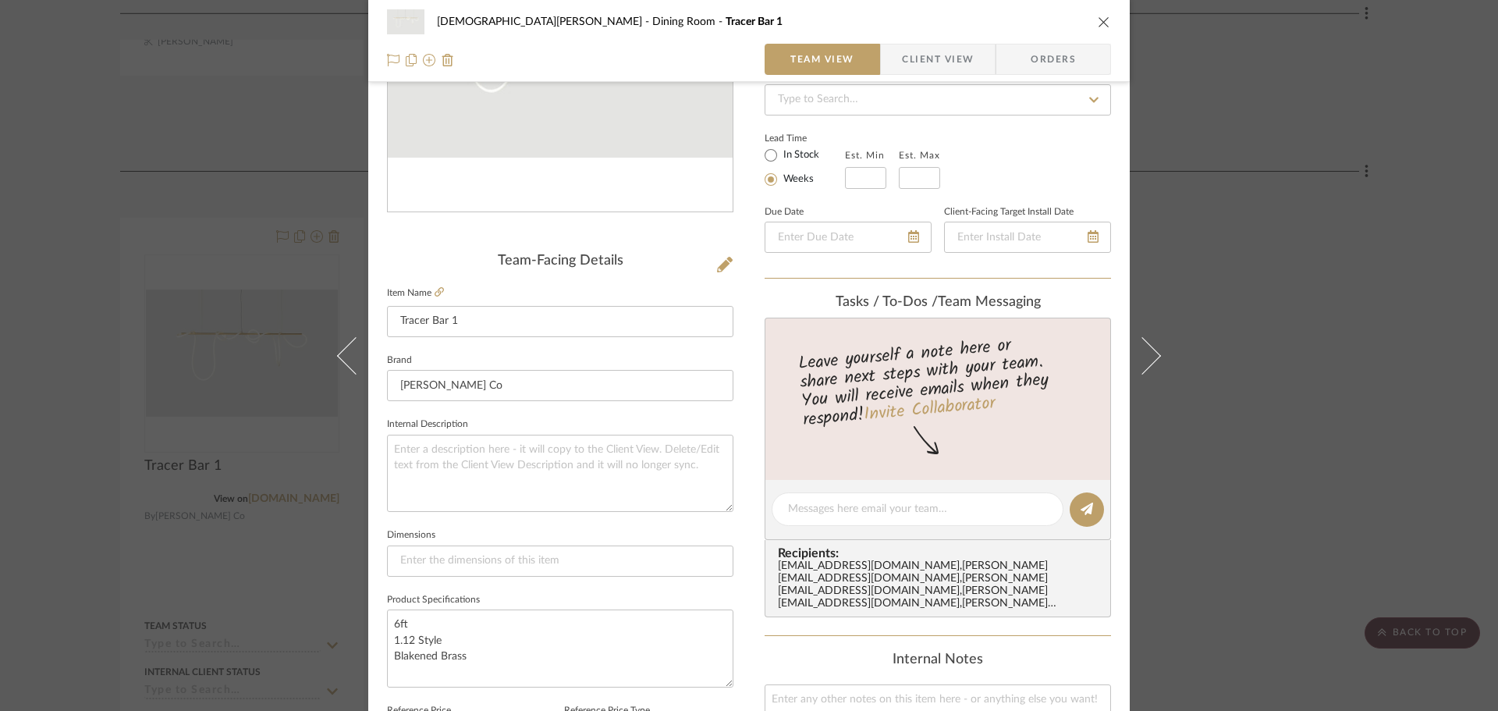
click at [797, 19] on icon "close" at bounding box center [1104, 22] width 12 height 12
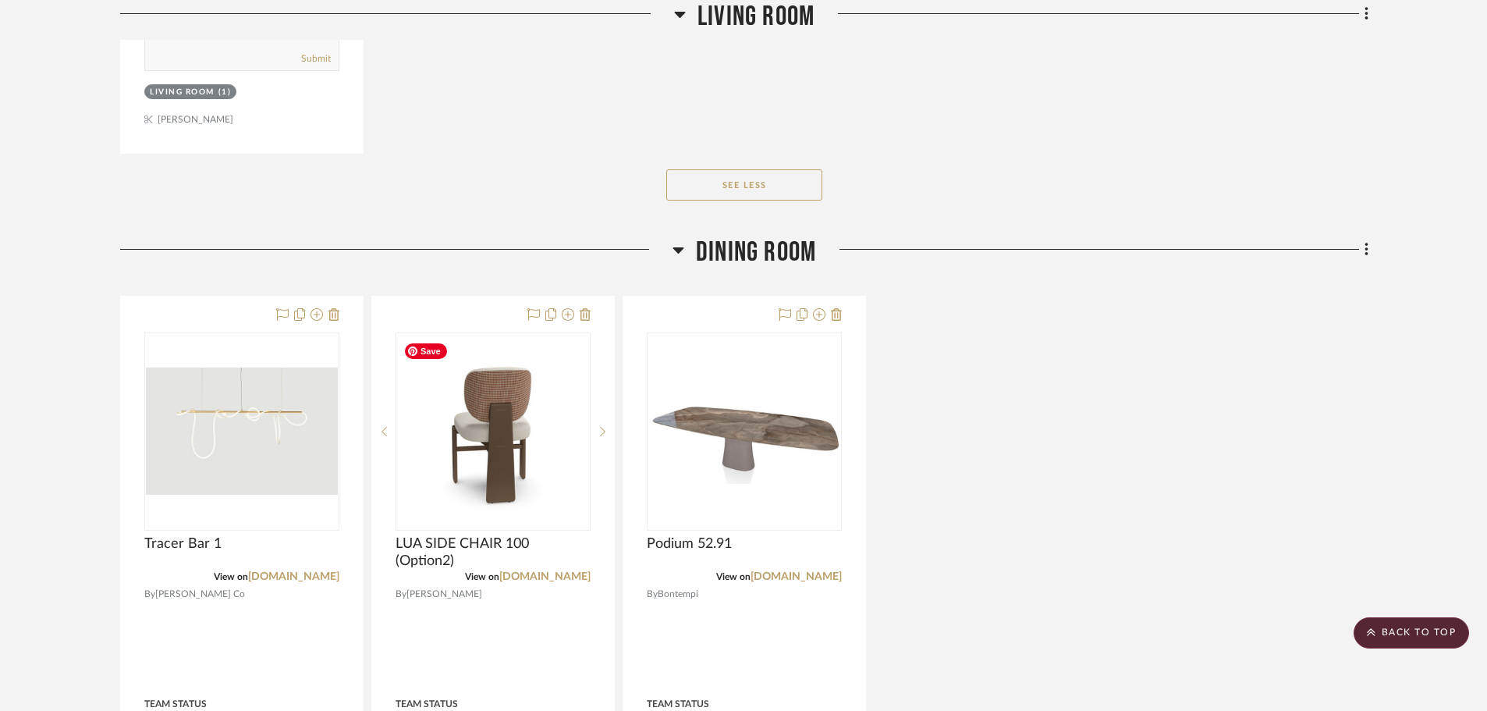
scroll to position [2574, 0]
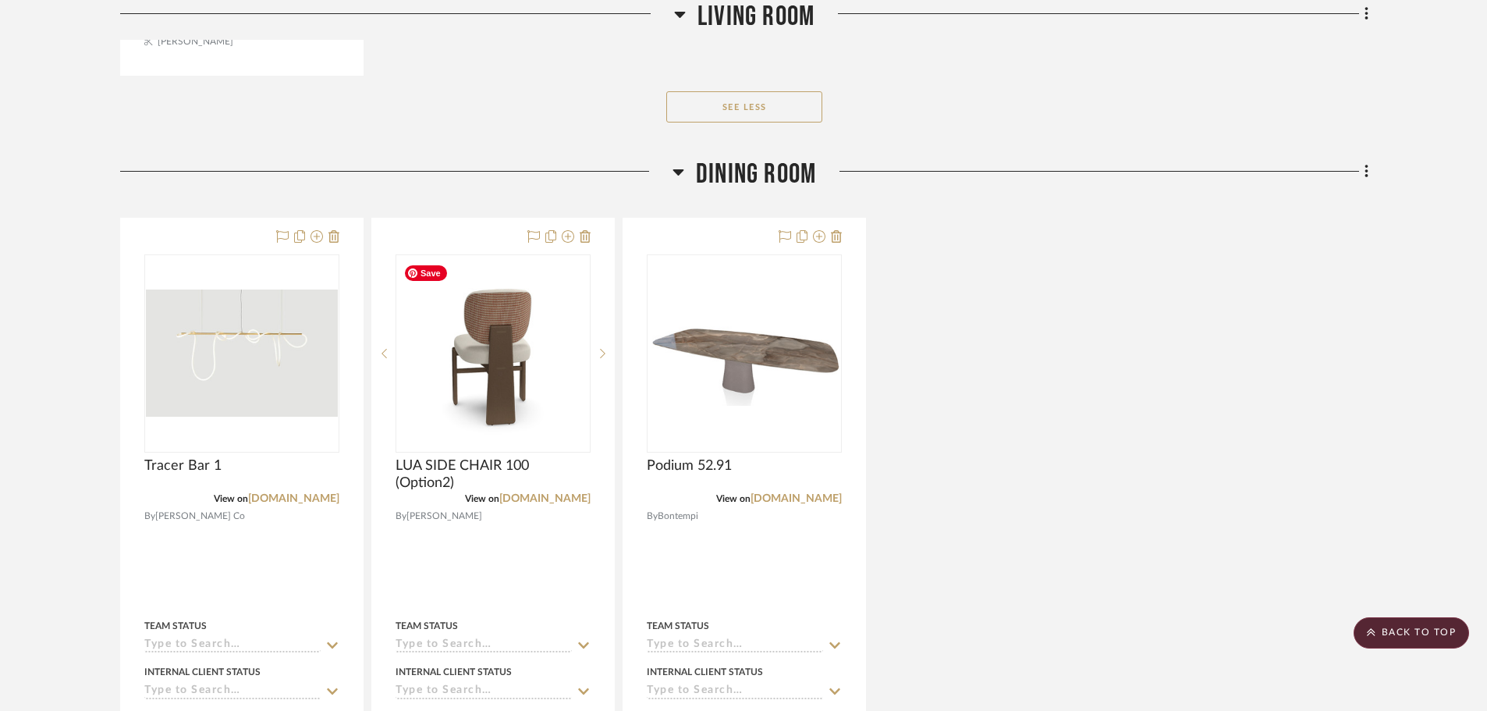
click at [540, 371] on img "0" at bounding box center [493, 353] width 192 height 192
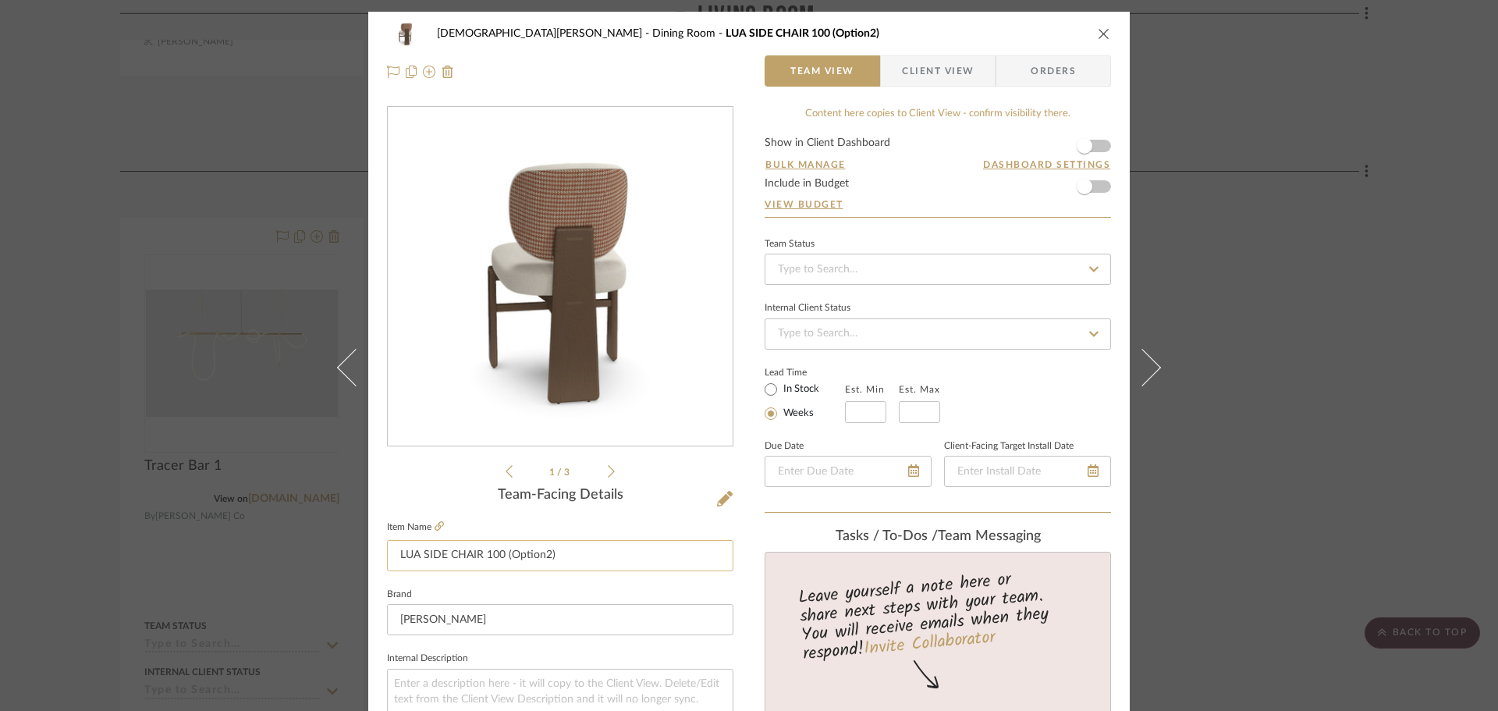
drag, startPoint x: 501, startPoint y: 555, endPoint x: 581, endPoint y: 555, distance: 80.4
click at [581, 555] on input "LUA SIDE CHAIR 100 (Option2)" at bounding box center [560, 555] width 346 height 31
type input "LUA SIDE CHAIR 100"
click at [716, 500] on button at bounding box center [724, 499] width 17 height 25
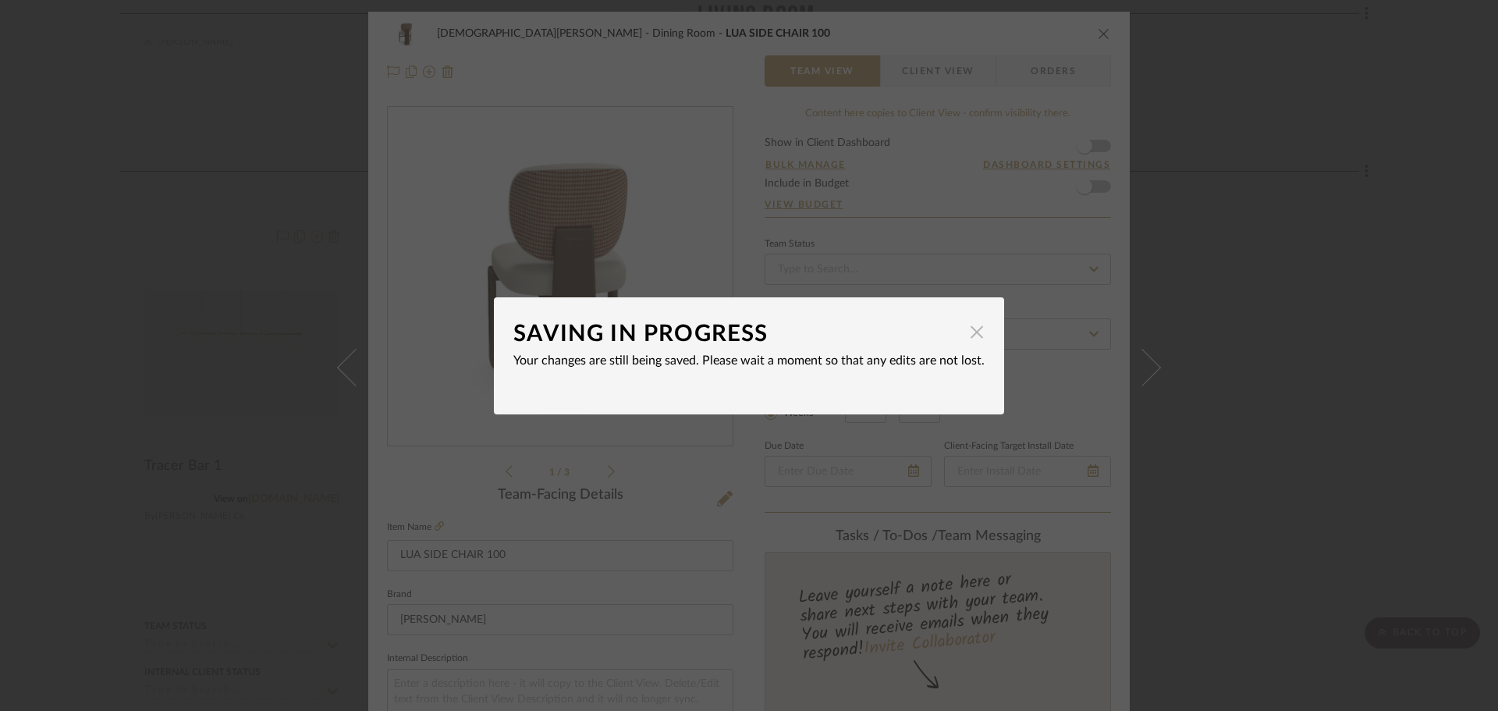
click at [797, 327] on span "button" at bounding box center [976, 332] width 31 height 31
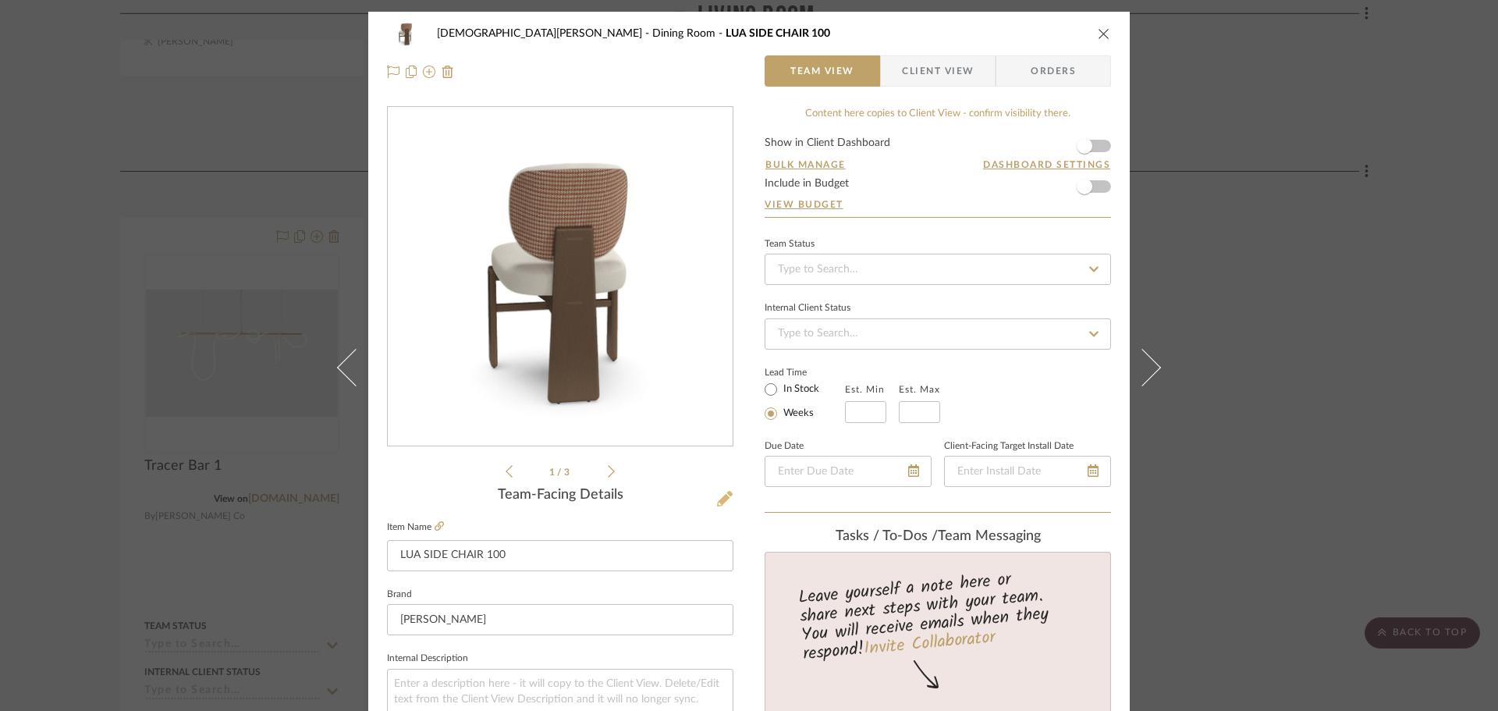
click at [717, 501] on icon at bounding box center [725, 499] width 16 height 16
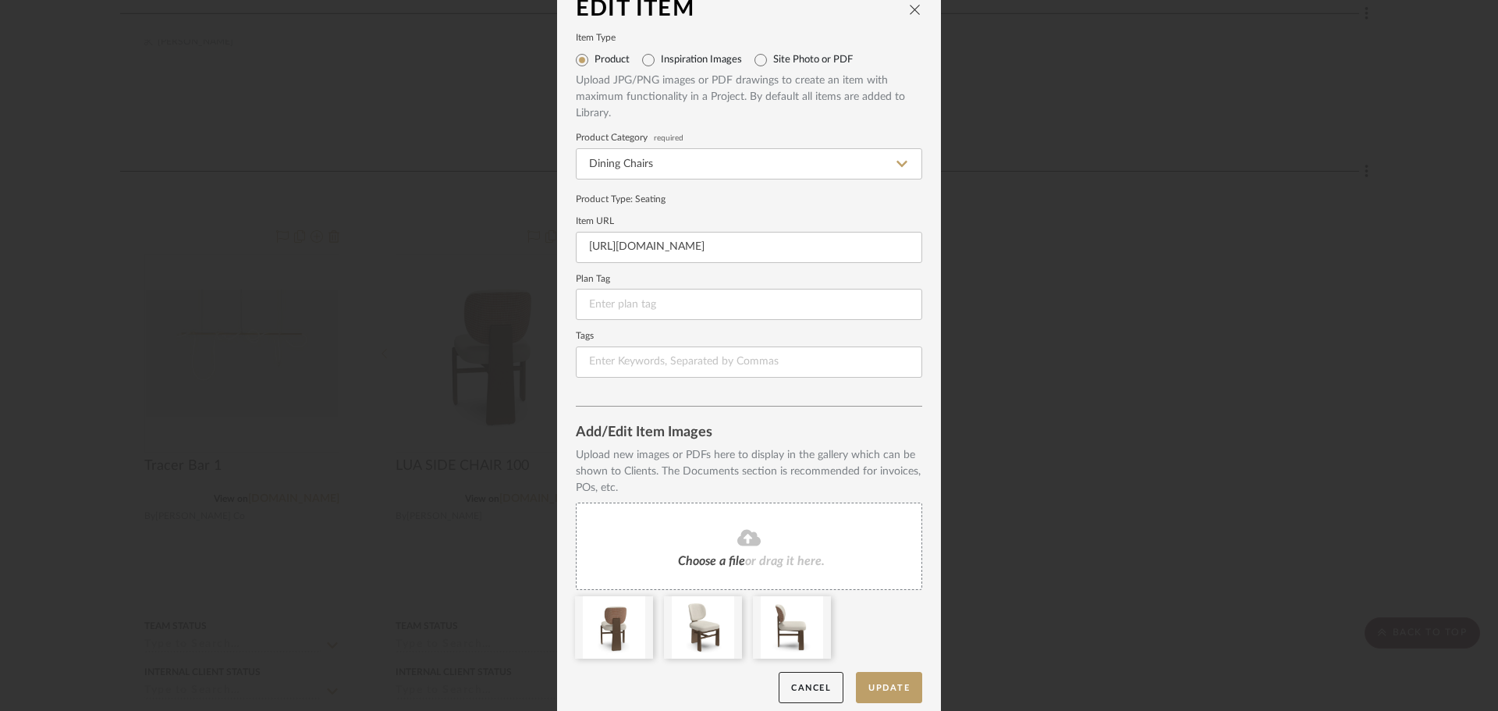
scroll to position [33, 0]
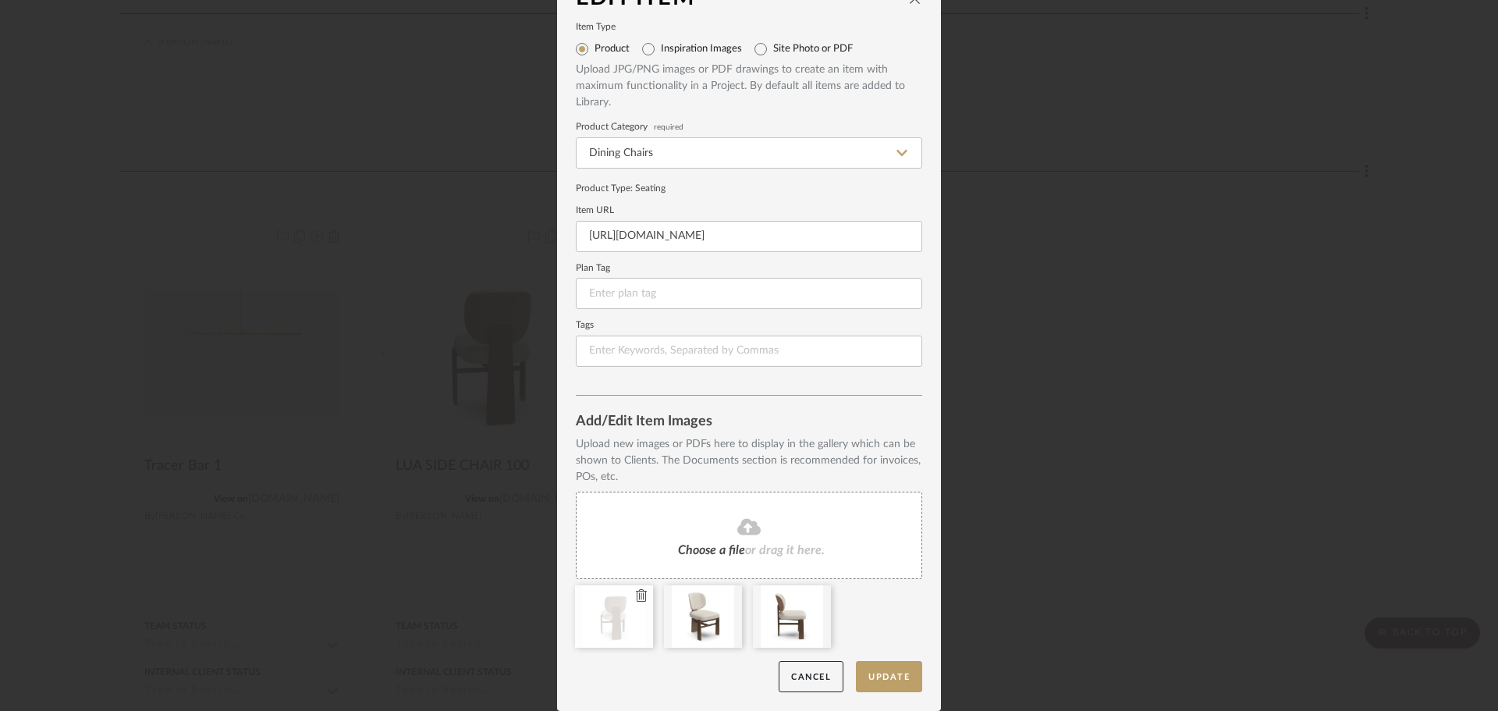
click at [636, 601] on icon at bounding box center [641, 595] width 11 height 12
click at [725, 600] on icon at bounding box center [730, 595] width 11 height 12
click at [636, 594] on icon at bounding box center [641, 595] width 11 height 12
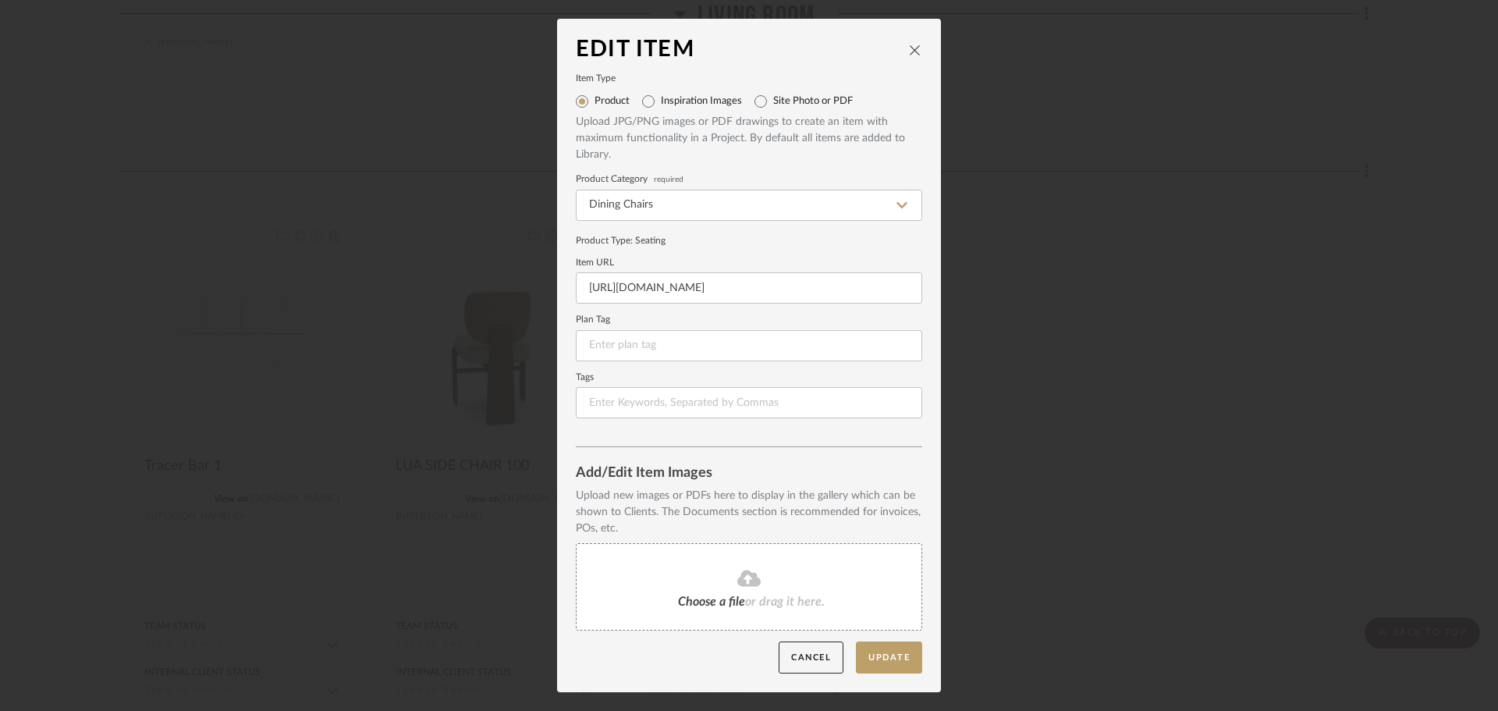
scroll to position [0, 0]
click at [723, 584] on fa-icon at bounding box center [749, 579] width 142 height 20
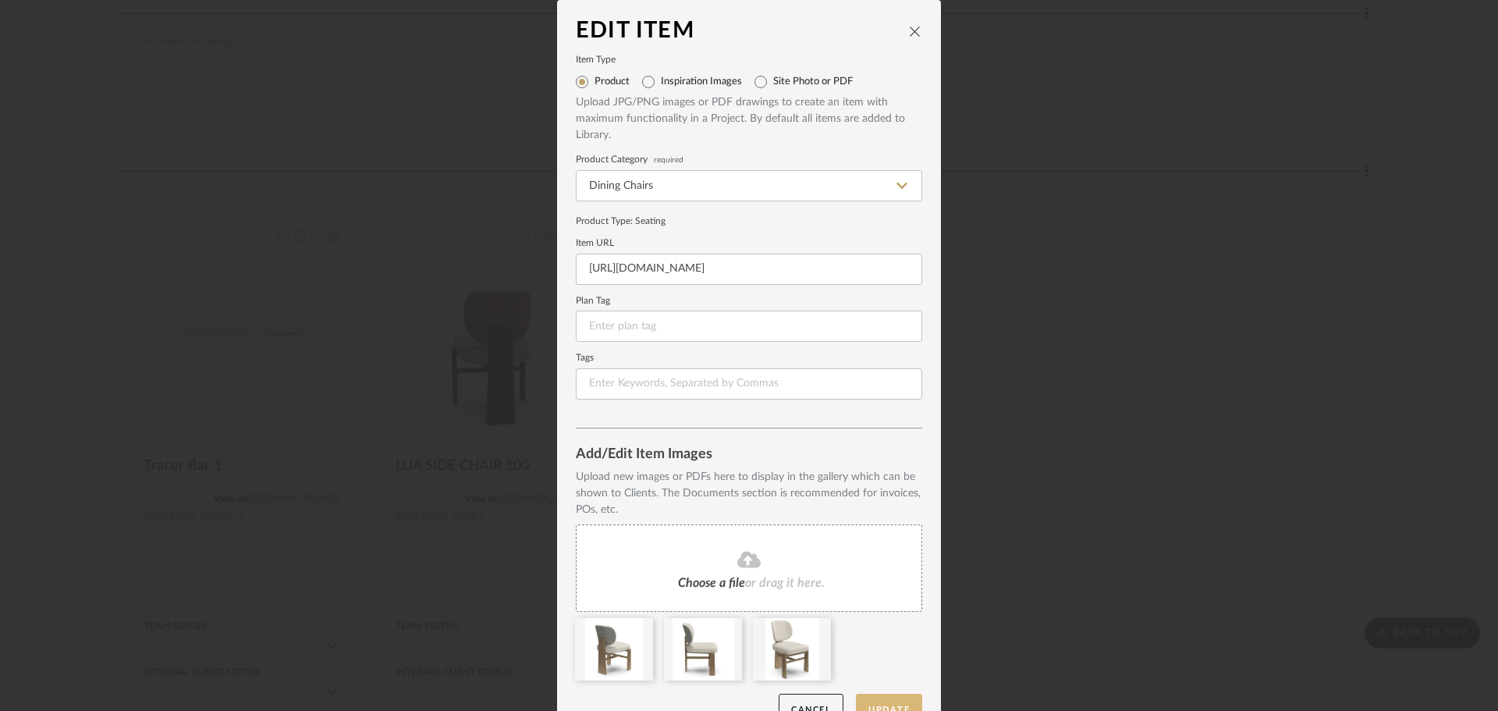
click at [797, 701] on button "Update" at bounding box center [889, 710] width 66 height 32
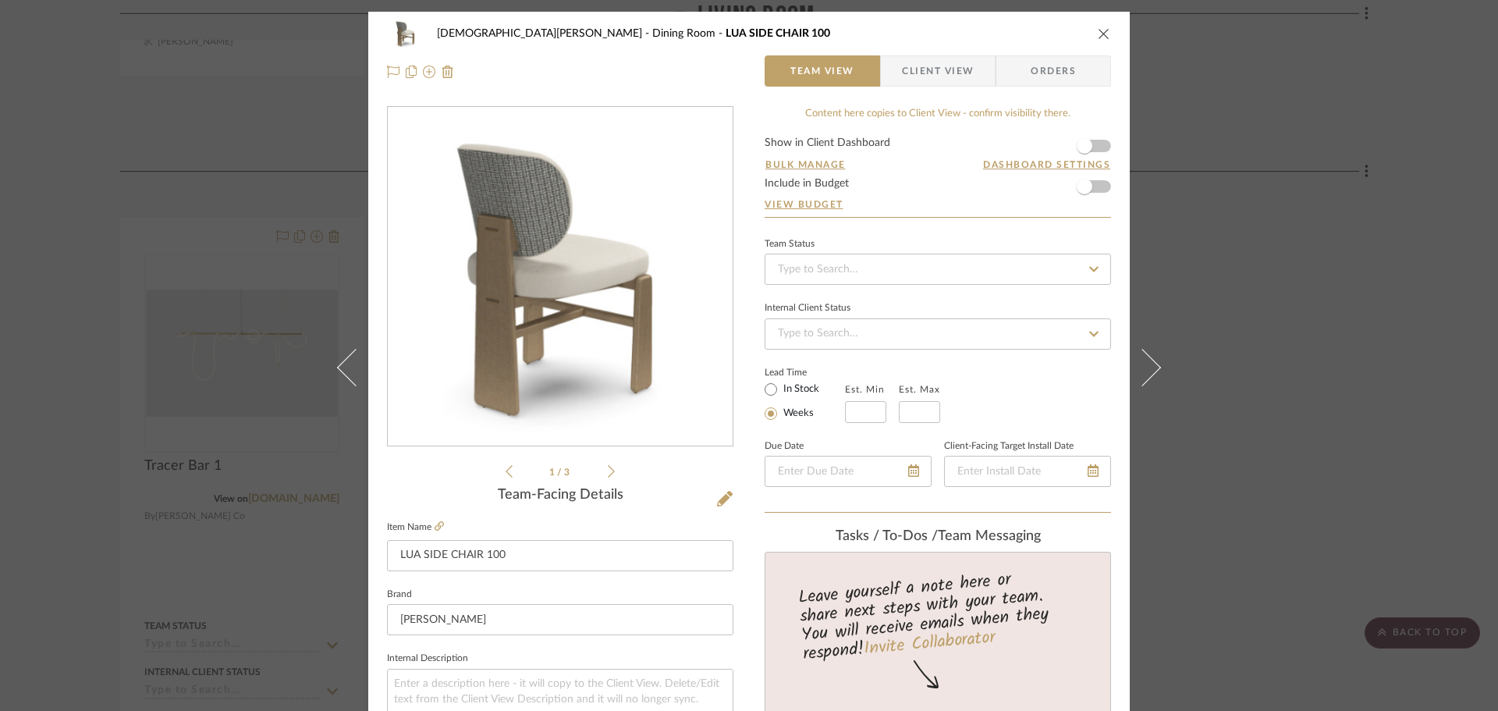
click at [797, 27] on button "close" at bounding box center [1104, 34] width 14 height 14
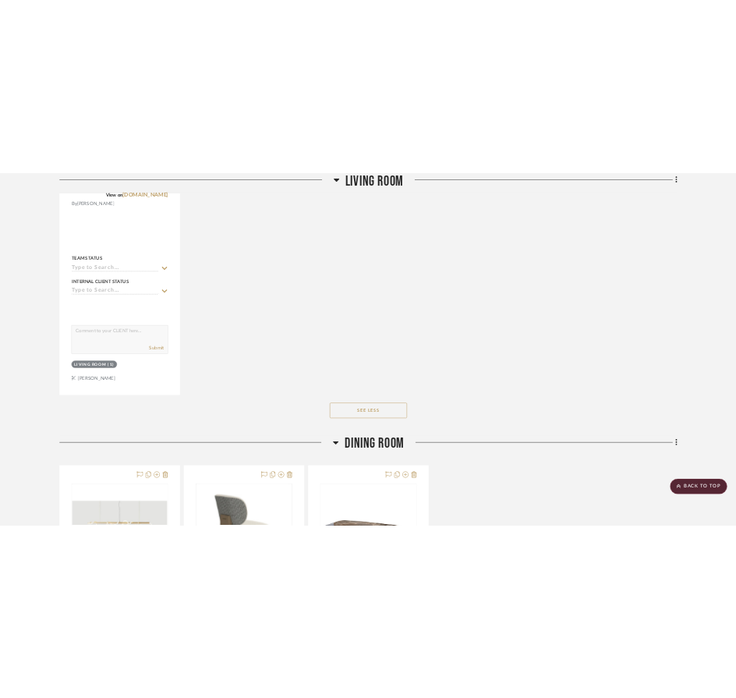
scroll to position [2184, 0]
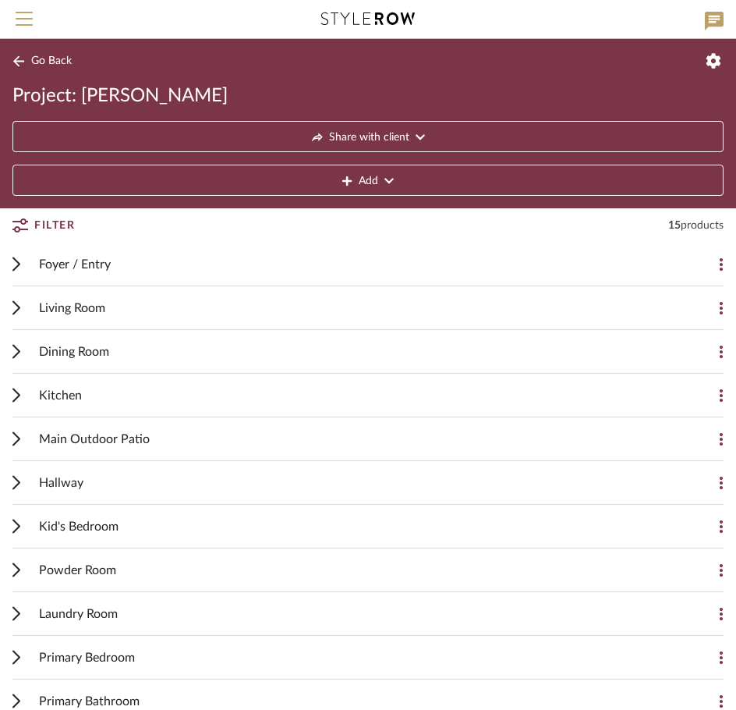
click at [101, 11] on div at bounding box center [368, 19] width 640 height 38
click at [37, 69] on button "Go Back" at bounding box center [44, 61] width 65 height 20
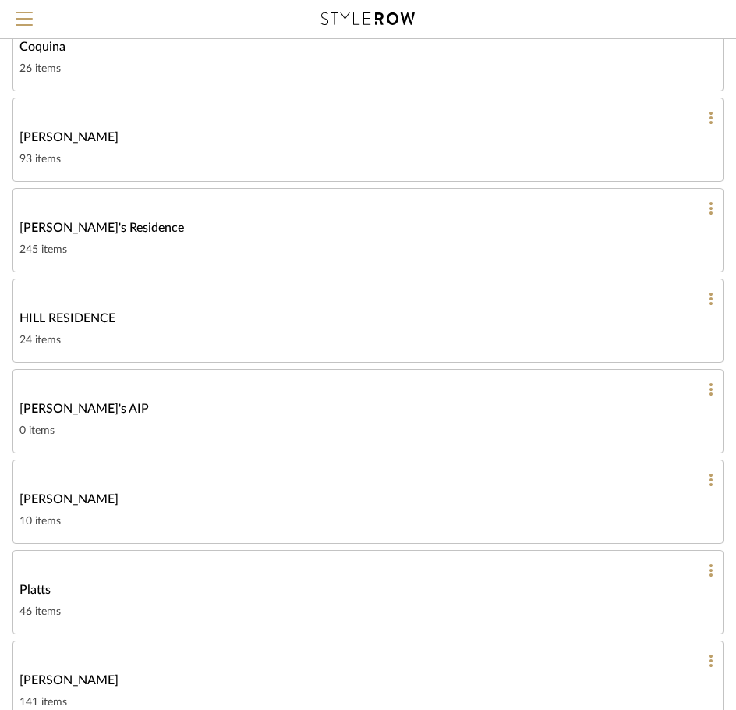
scroll to position [468, 0]
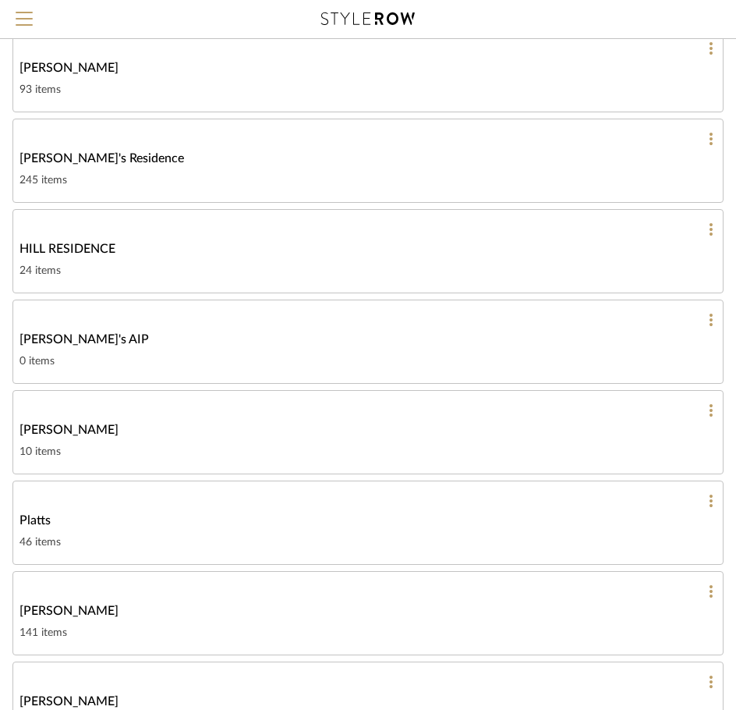
click at [151, 141] on div at bounding box center [368, 139] width 697 height 14
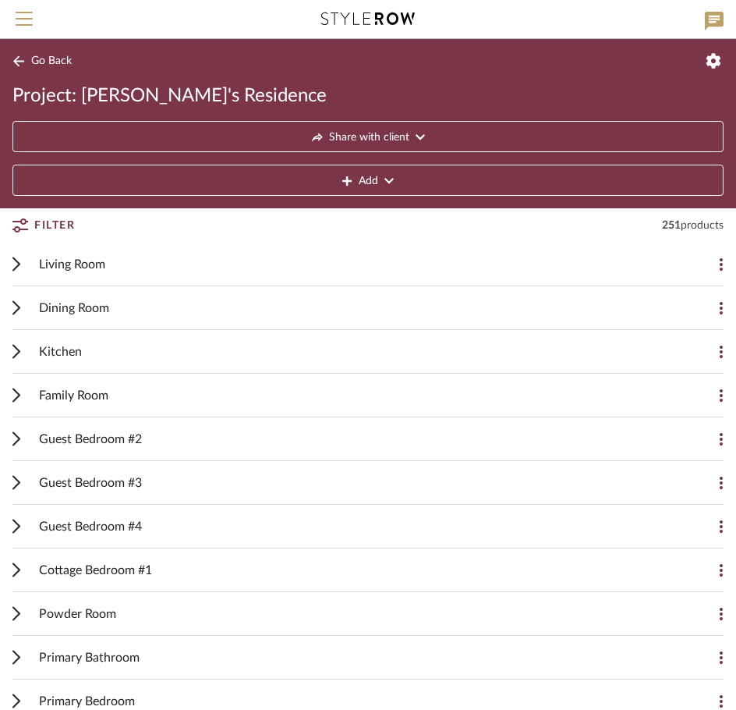
click at [45, 344] on span "Kitchen" at bounding box center [60, 351] width 43 height 19
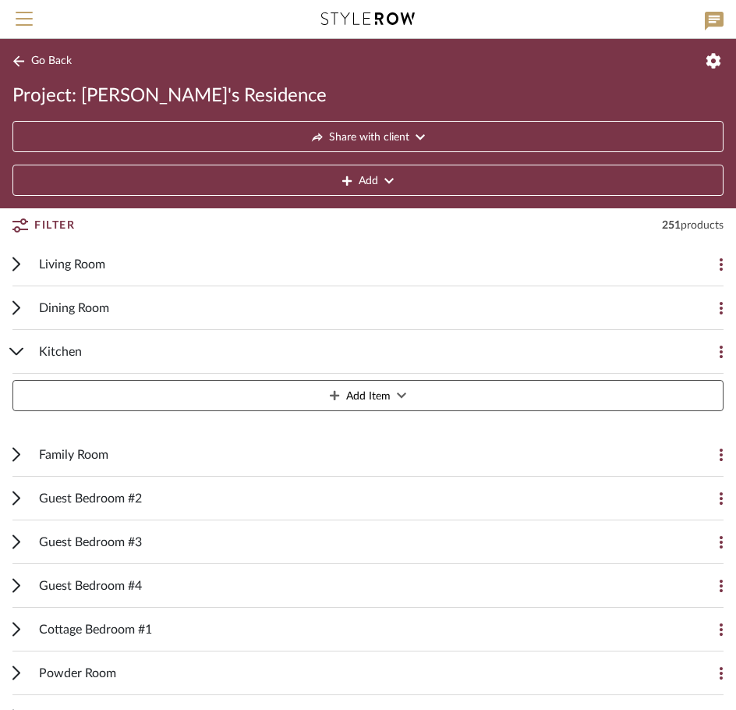
click at [51, 361] on div "Kitchen" at bounding box center [356, 351] width 635 height 43
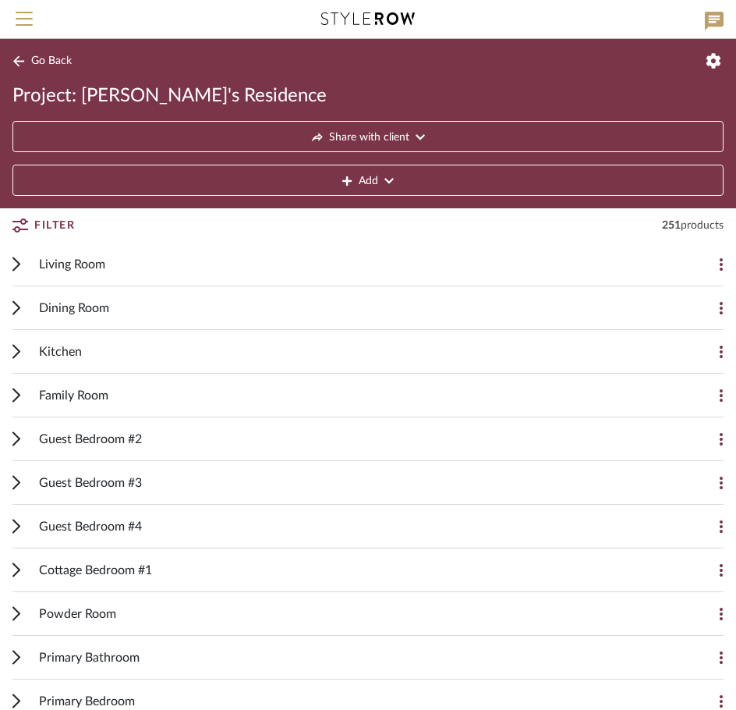
click at [50, 305] on span "Dining Room" at bounding box center [74, 308] width 70 height 19
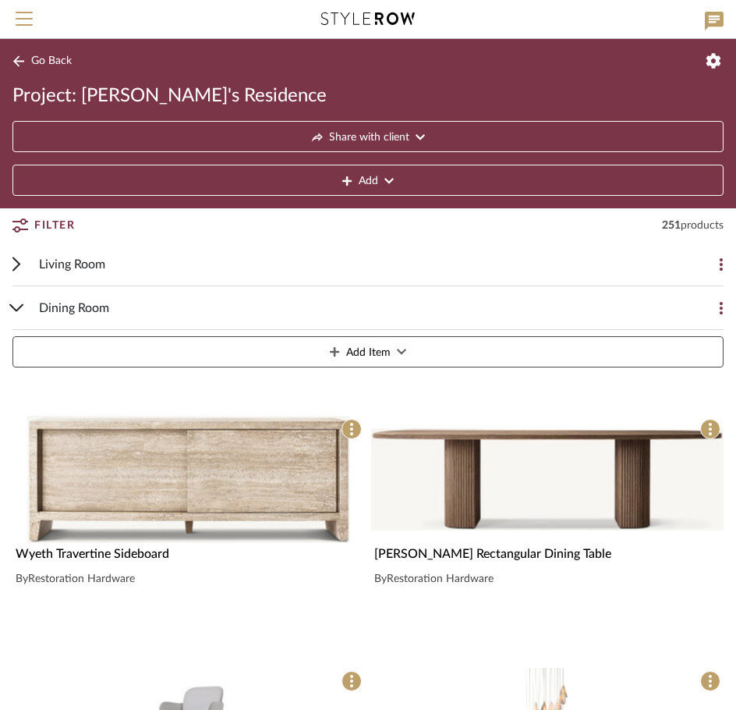
click at [50, 305] on span "Dining Room" at bounding box center [74, 308] width 70 height 19
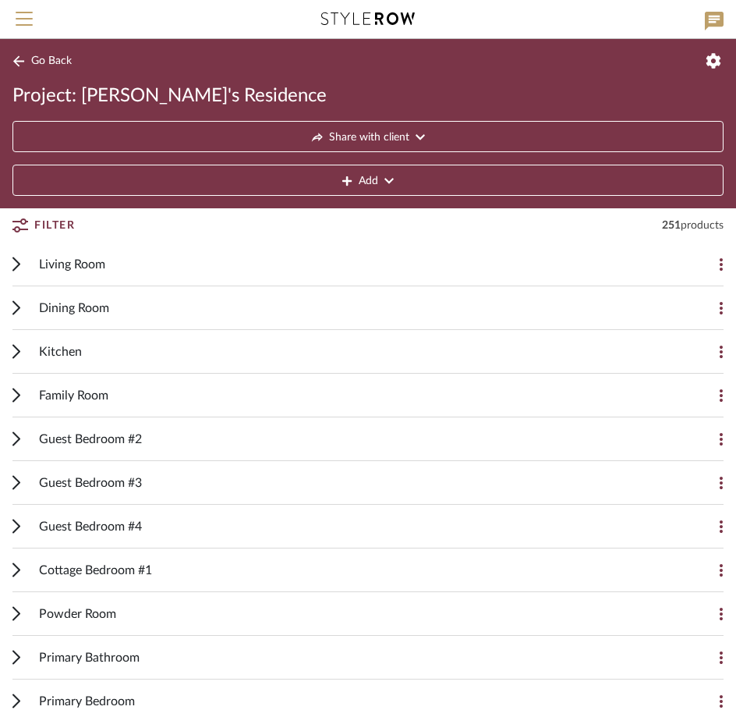
click at [49, 341] on div "Kitchen" at bounding box center [356, 351] width 635 height 43
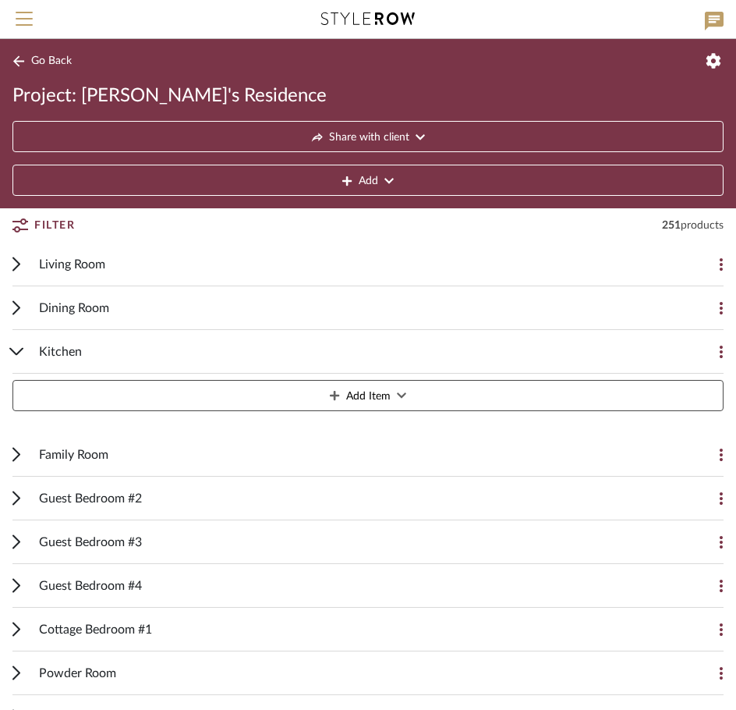
click at [49, 341] on div "Kitchen" at bounding box center [356, 351] width 635 height 43
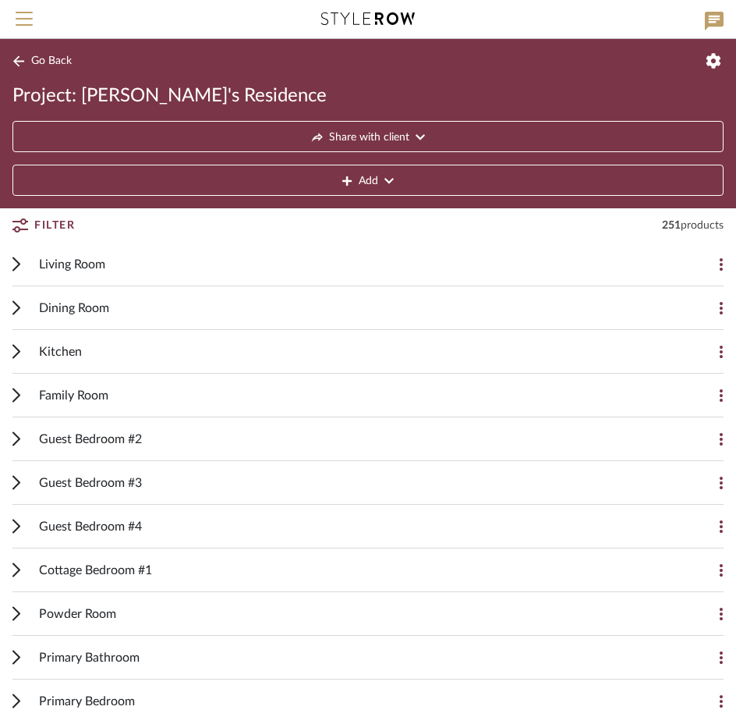
click at [62, 60] on span "Go Back" at bounding box center [51, 61] width 41 height 13
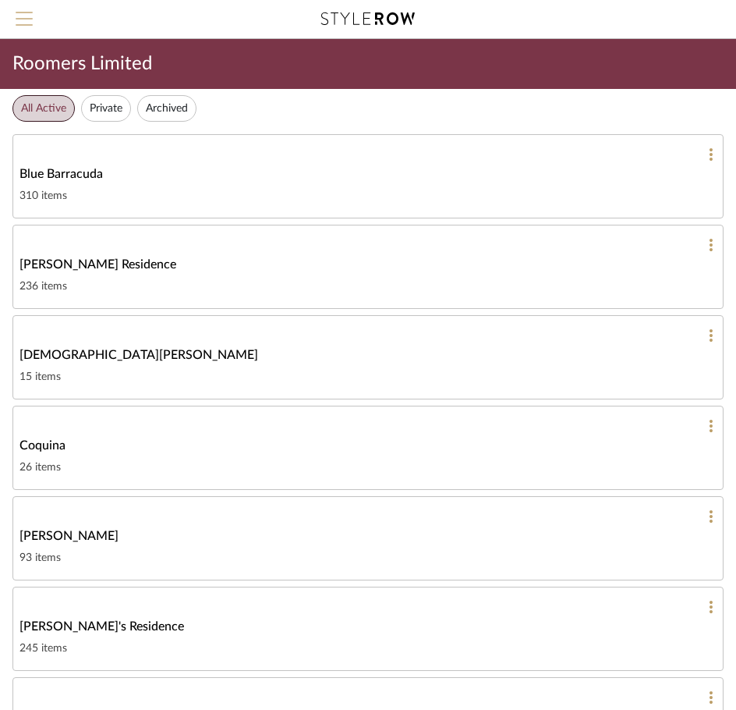
click at [30, 29] on span "Menu" at bounding box center [24, 23] width 17 height 23
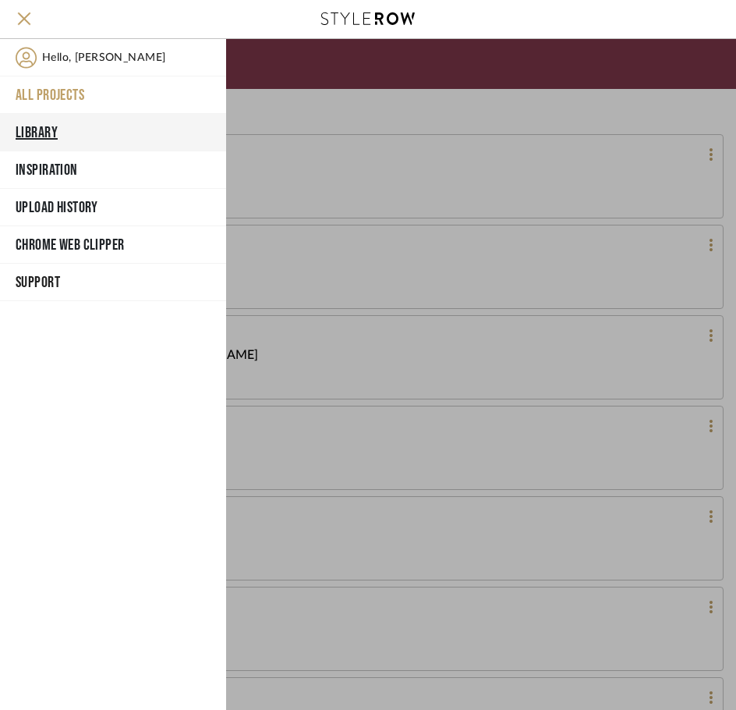
click at [55, 127] on button "Library" at bounding box center [113, 132] width 226 height 37
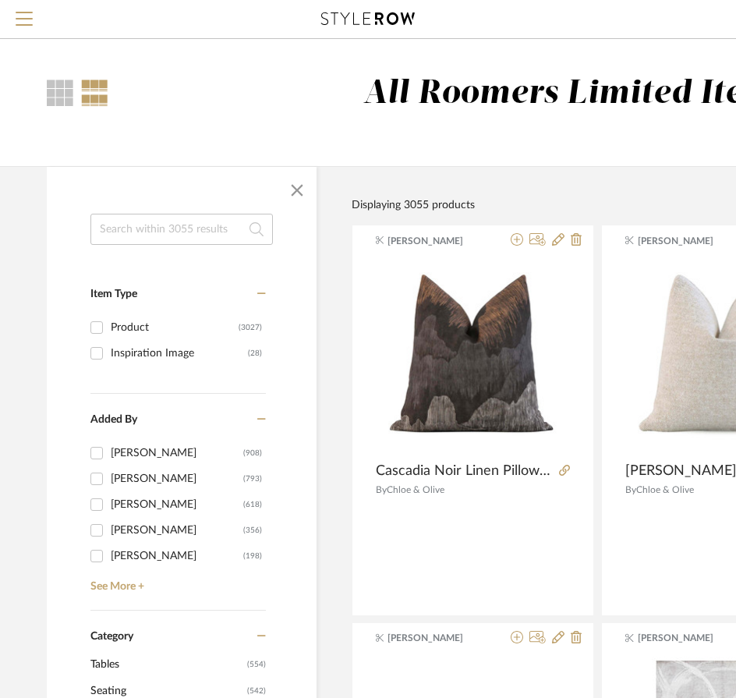
click at [140, 222] on input at bounding box center [181, 229] width 183 height 31
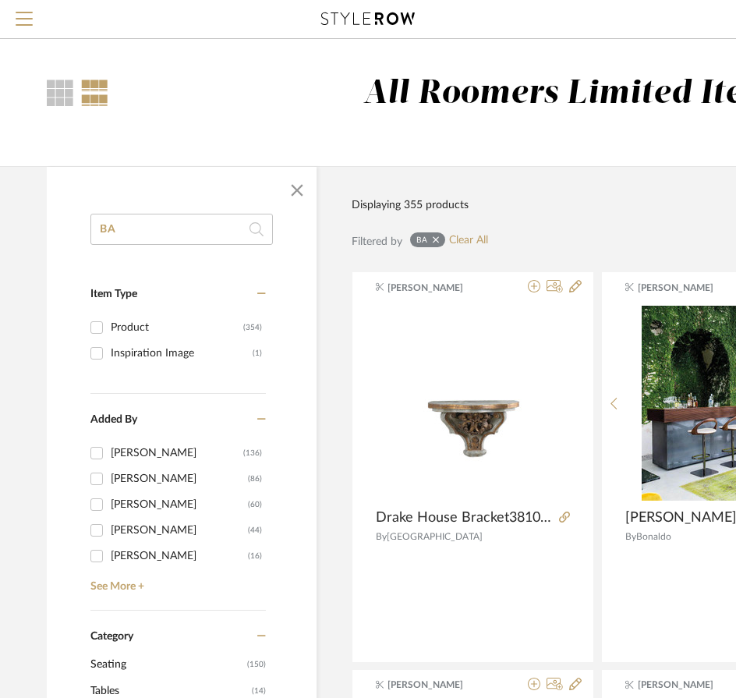
type input "B"
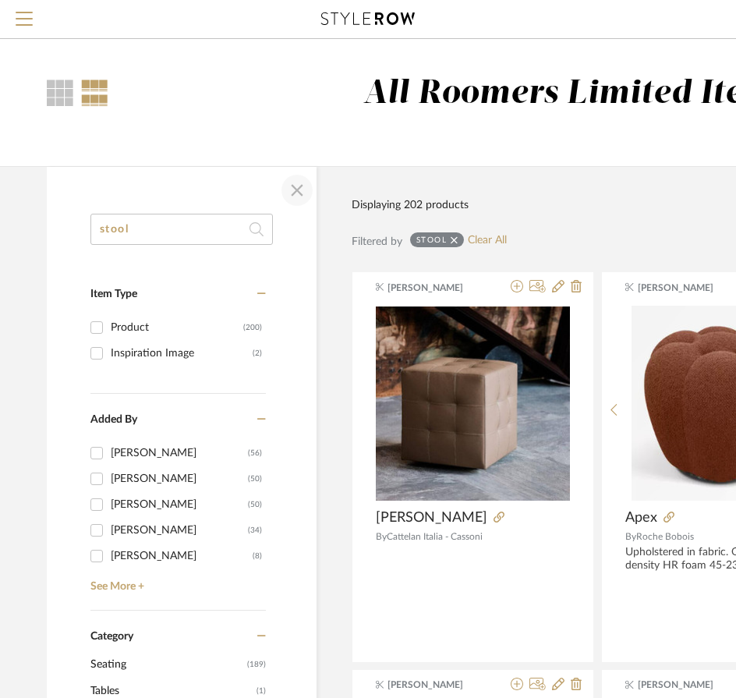
type input "stool"
click at [295, 200] on span "button" at bounding box center [297, 190] width 37 height 37
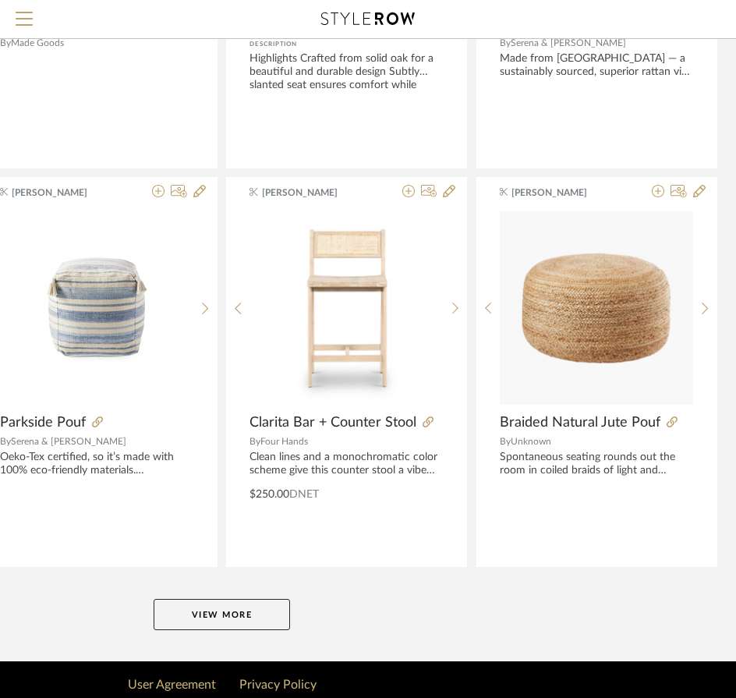
scroll to position [3335, 339]
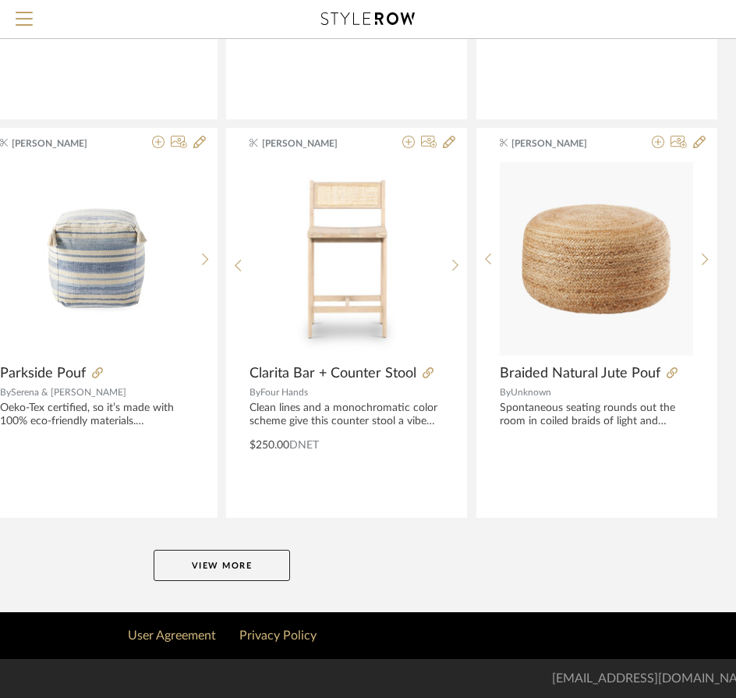
click at [275, 552] on button "View More" at bounding box center [222, 565] width 137 height 31
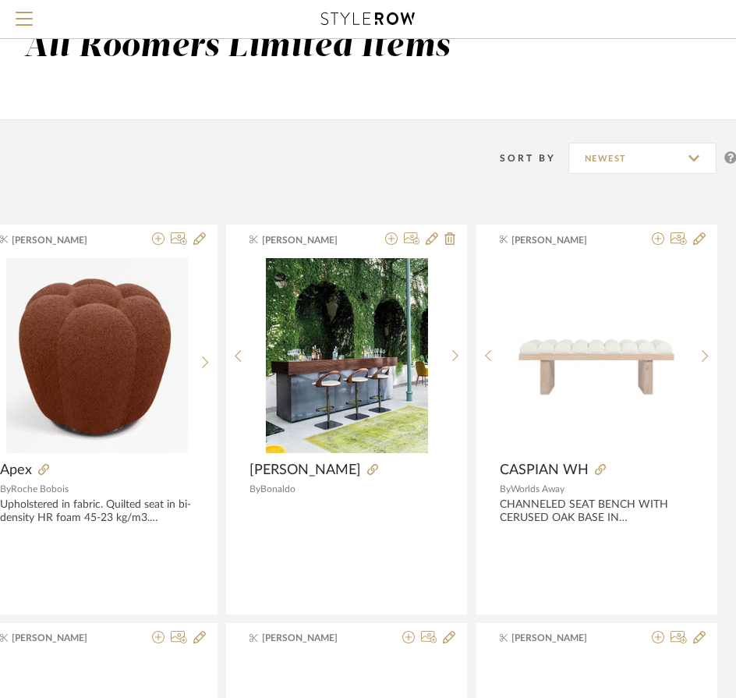
scroll to position [0, 339]
